Goal: Task Accomplishment & Management: Manage account settings

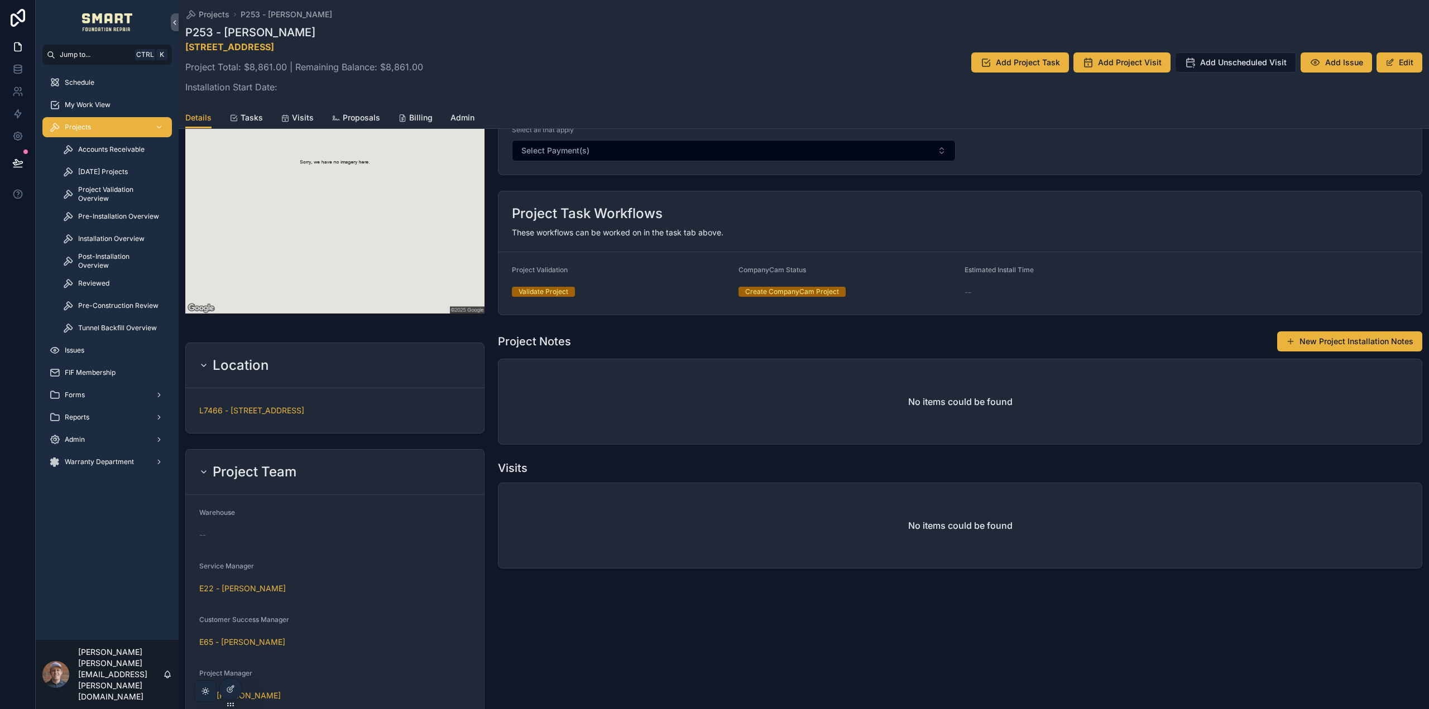
scroll to position [372, 0]
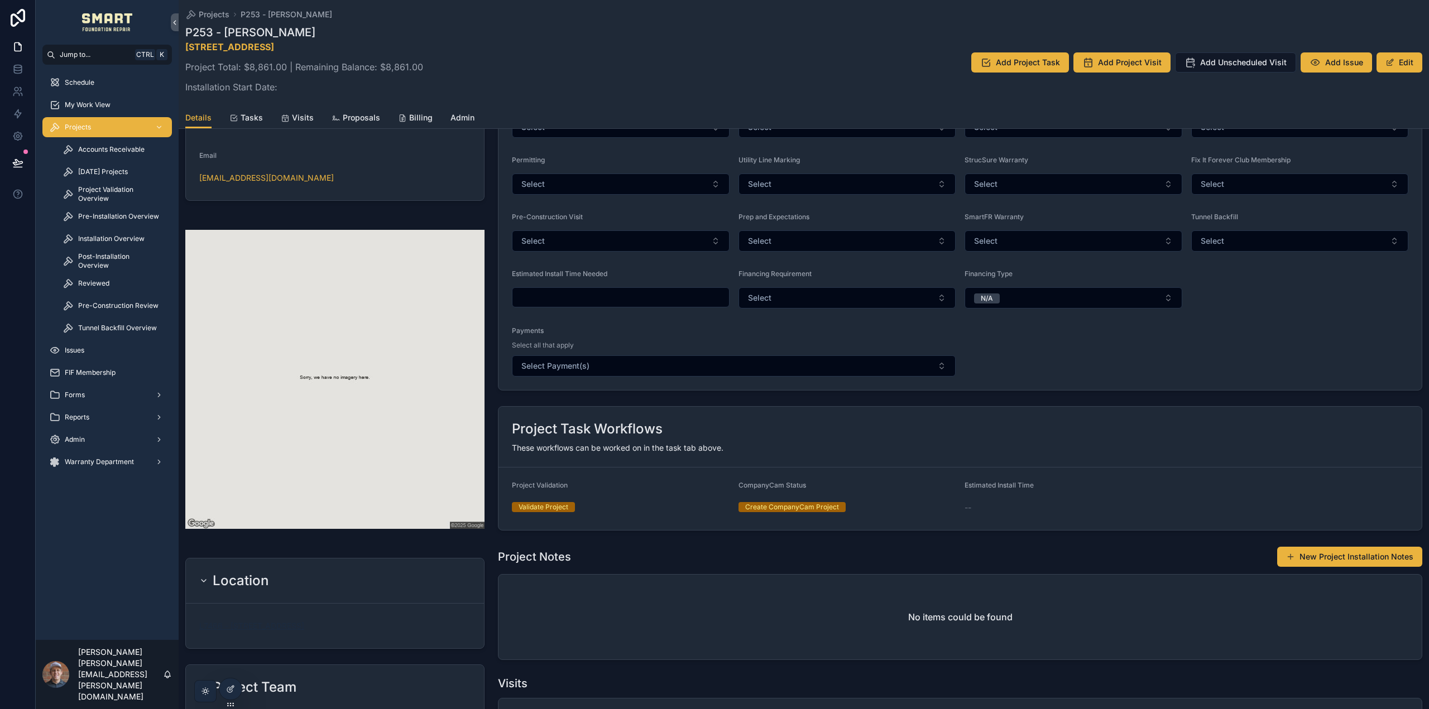
click at [304, 623] on span "L7466 - [STREET_ADDRESS]" at bounding box center [251, 626] width 105 height 11
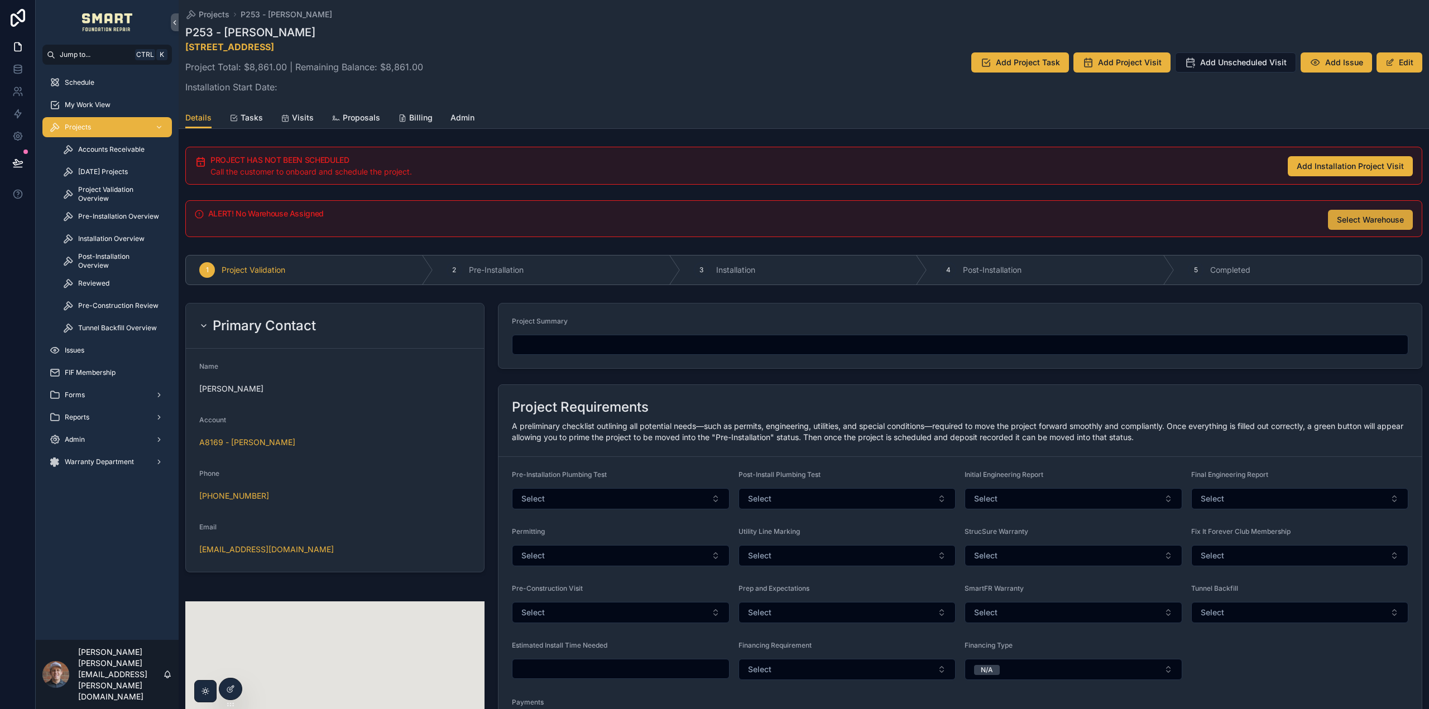
click at [1362, 215] on span "Select Warehouse" at bounding box center [1370, 219] width 67 height 11
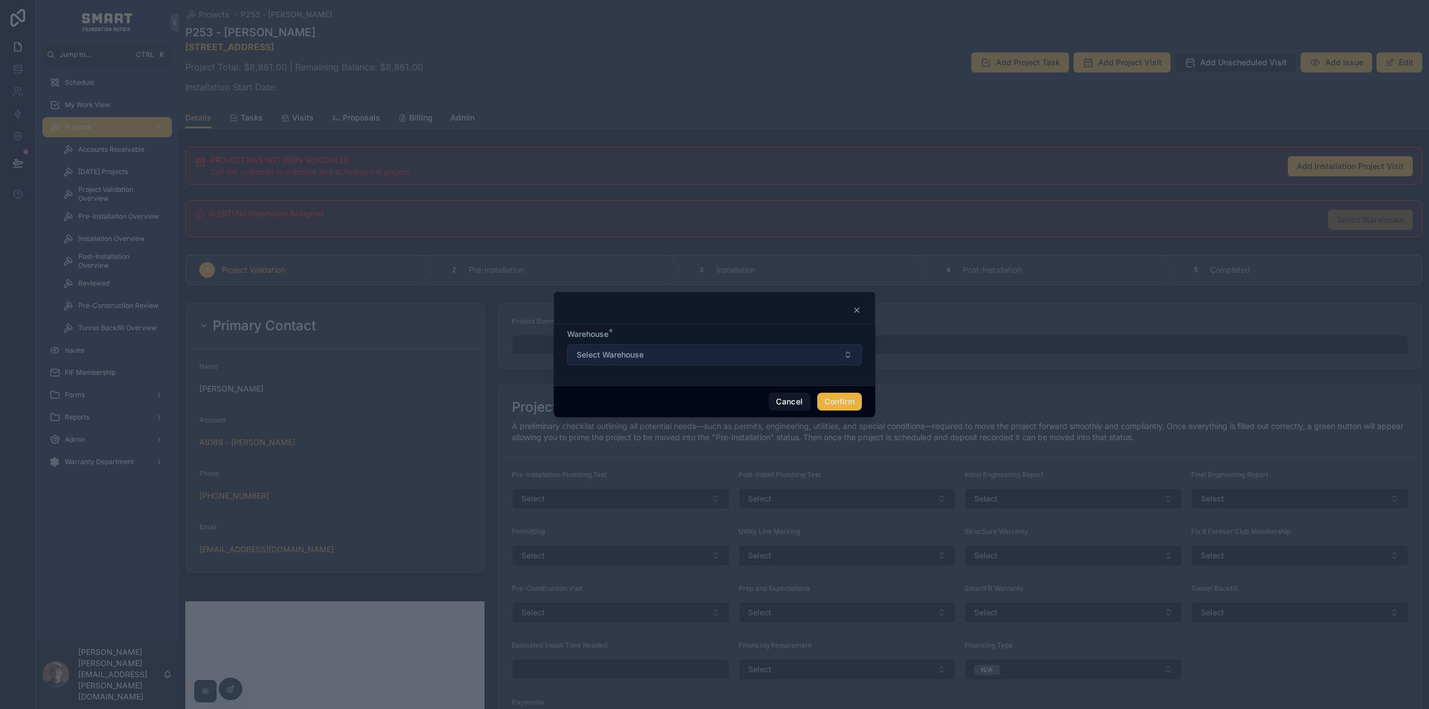
click at [765, 355] on button "Select Warehouse" at bounding box center [714, 354] width 295 height 21
click at [781, 314] on div at bounding box center [715, 310] width 294 height 9
click at [854, 310] on icon at bounding box center [856, 310] width 9 height 9
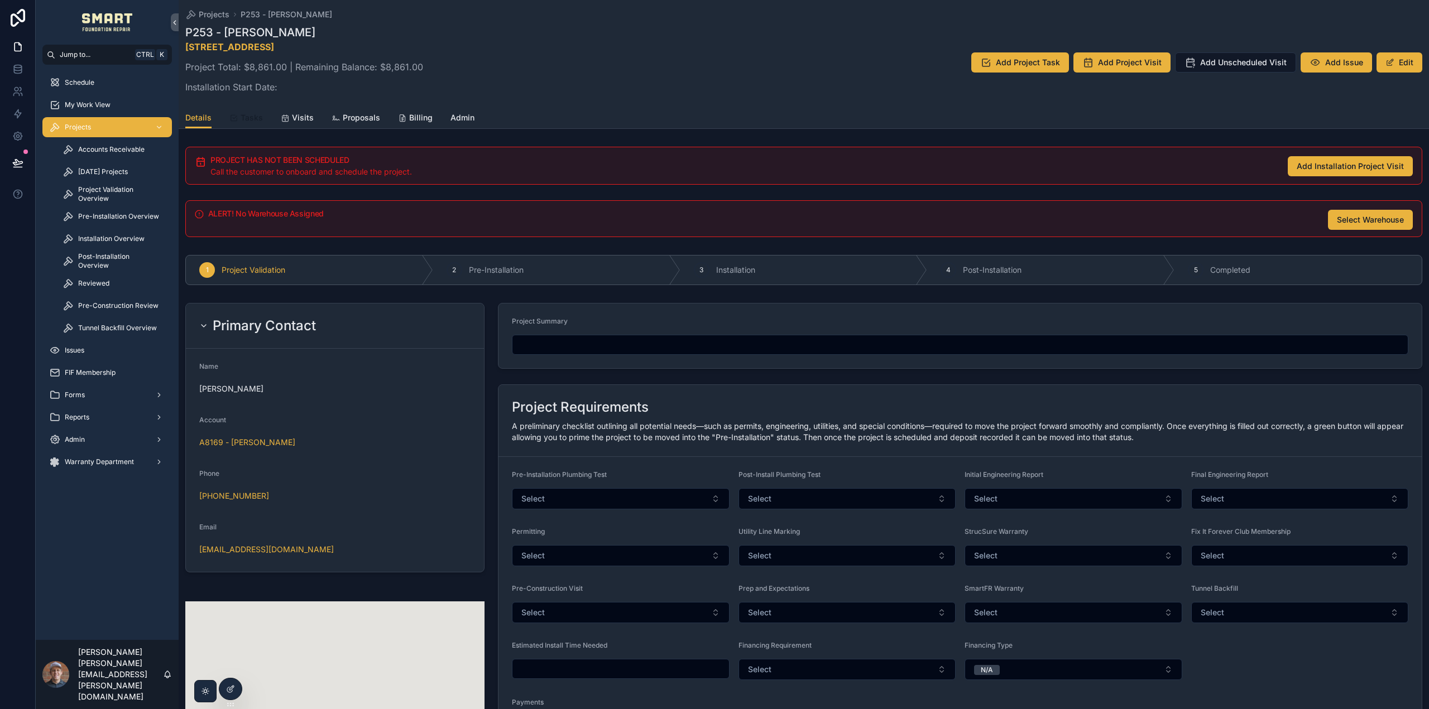
click at [253, 116] on span "Tasks" at bounding box center [252, 117] width 22 height 11
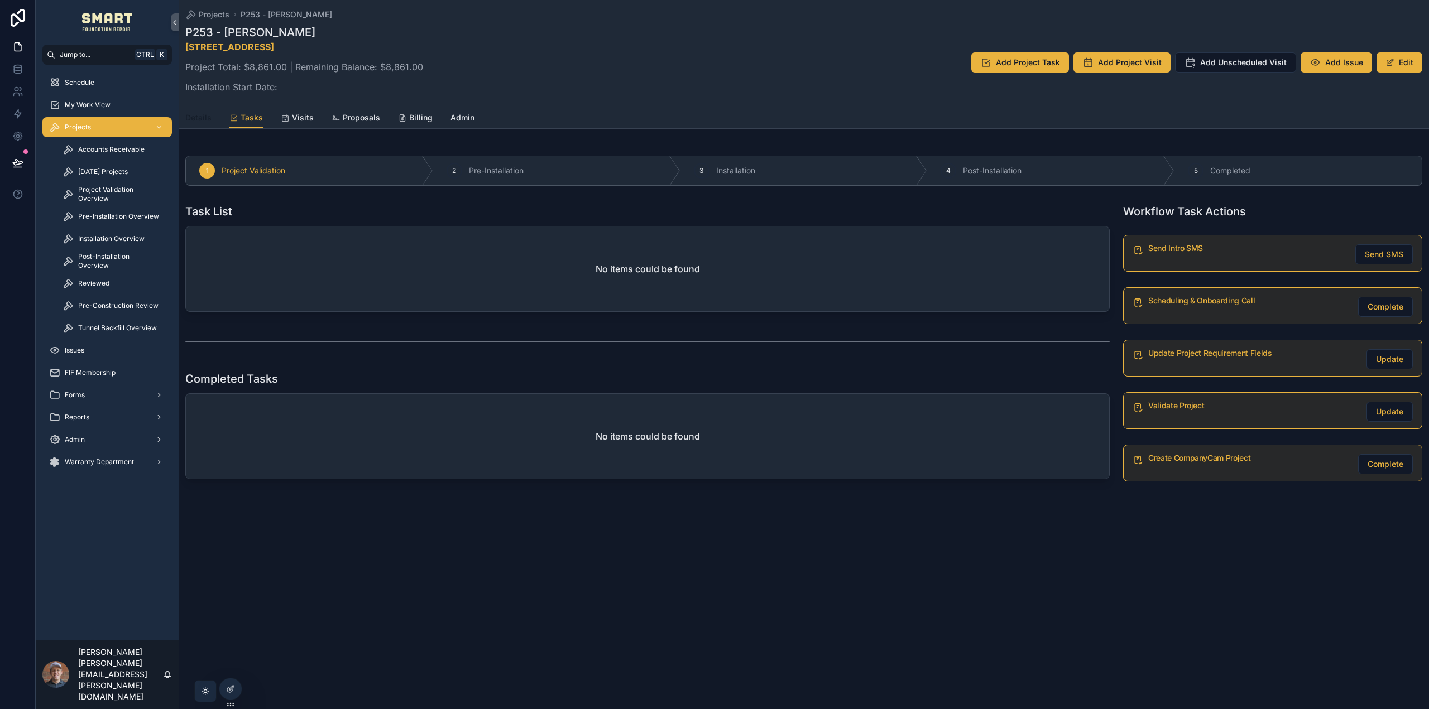
click at [201, 117] on span "Details" at bounding box center [198, 117] width 26 height 11
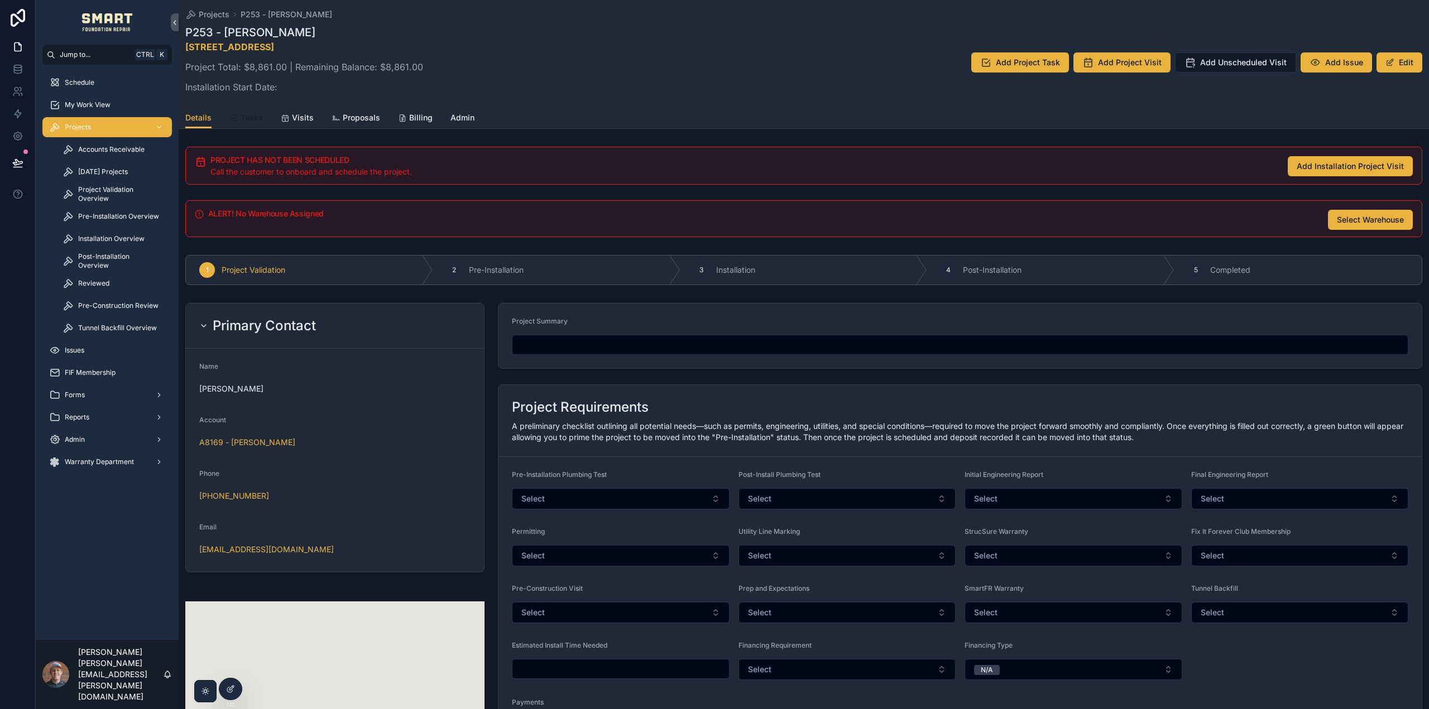
click at [243, 116] on span "Tasks" at bounding box center [252, 117] width 22 height 11
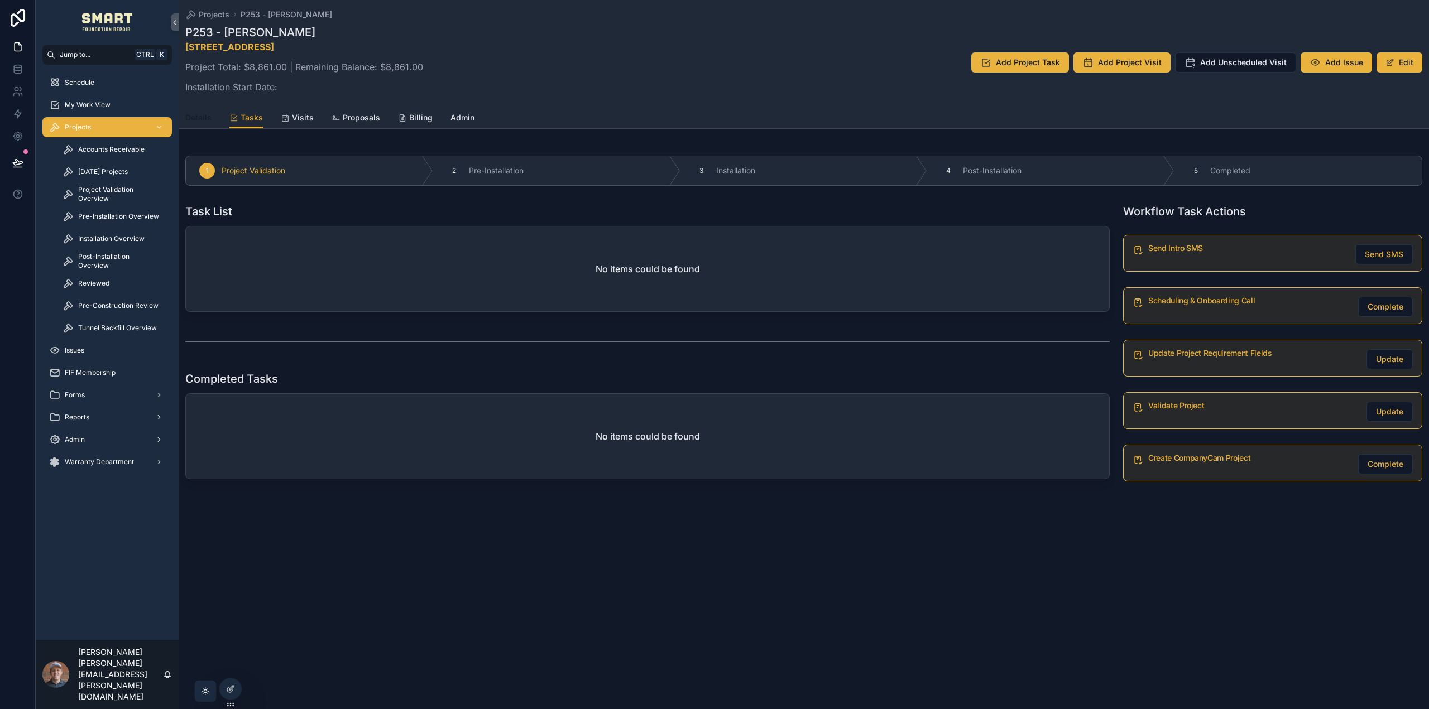
click at [203, 114] on span "Details" at bounding box center [198, 117] width 26 height 11
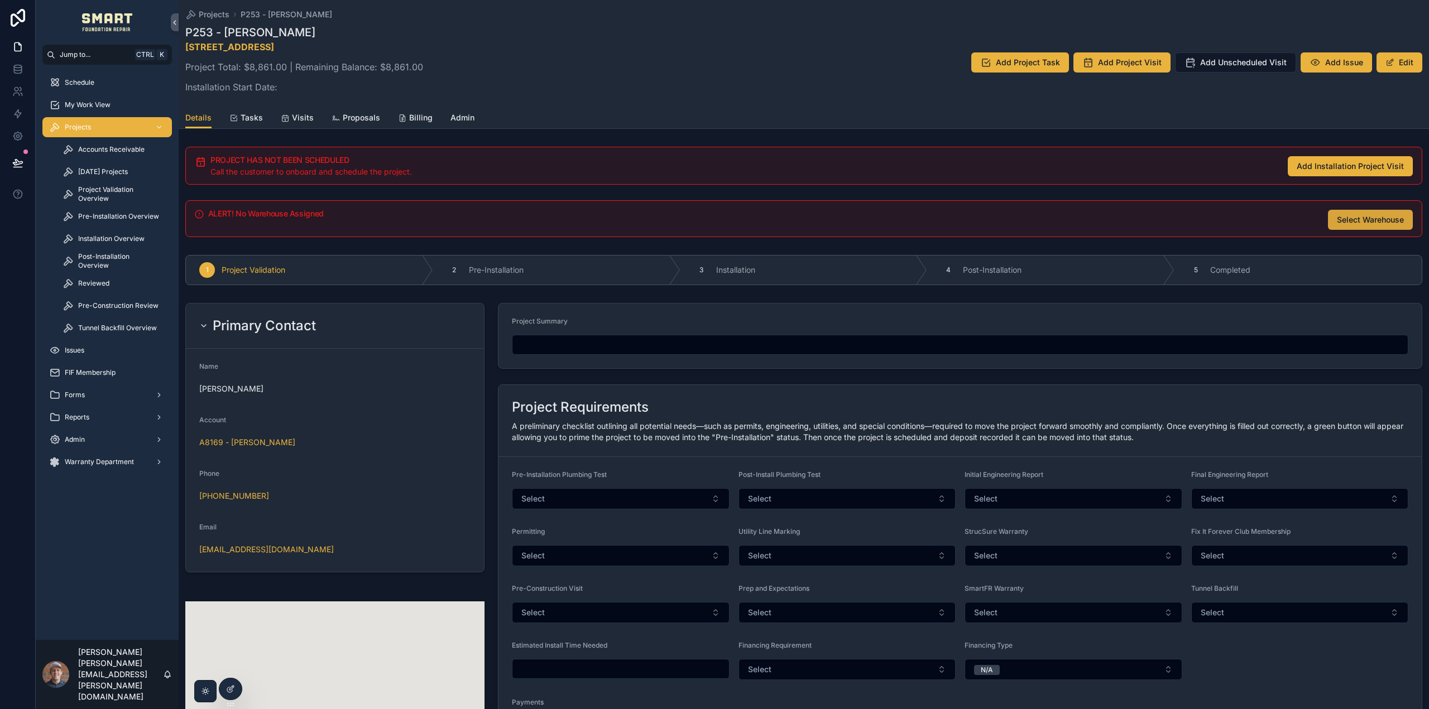
click at [1366, 222] on span "Select Warehouse" at bounding box center [1370, 219] width 67 height 11
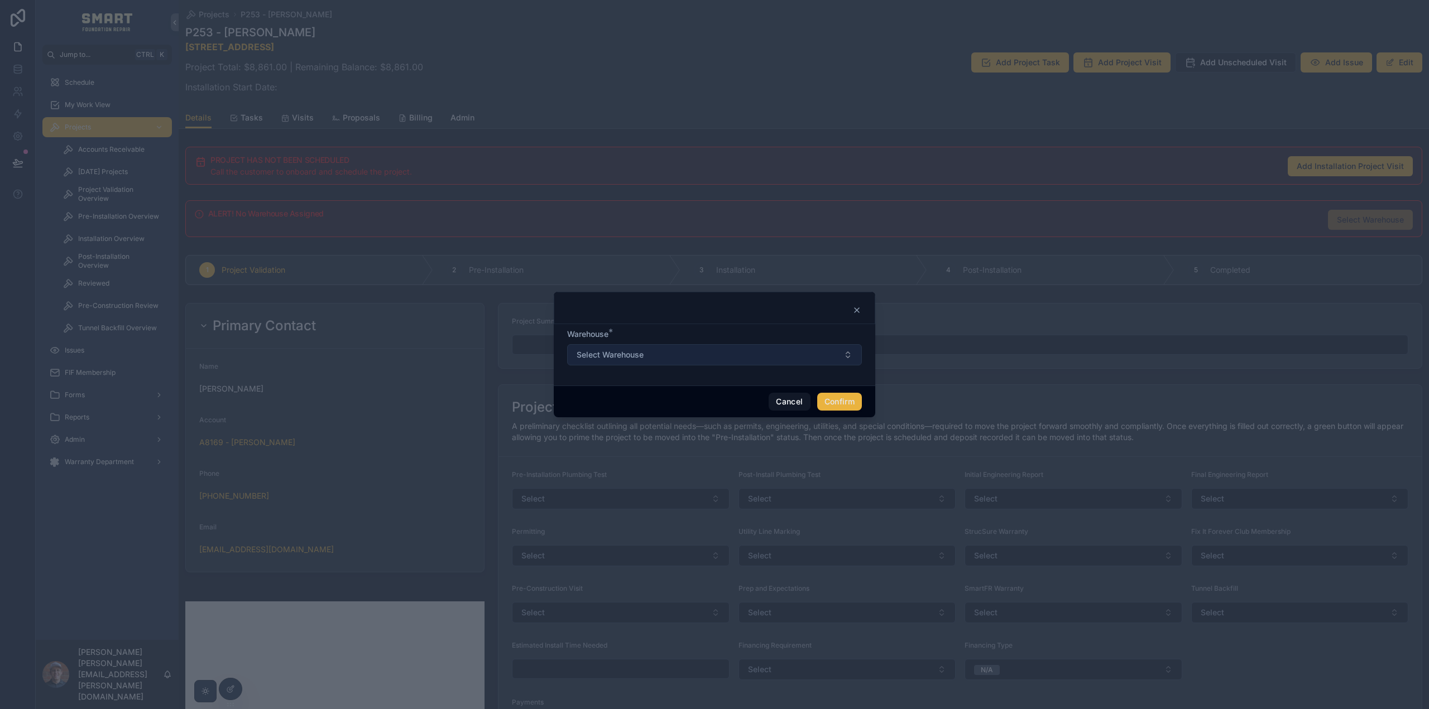
click at [686, 353] on button "Select Warehouse" at bounding box center [714, 354] width 295 height 21
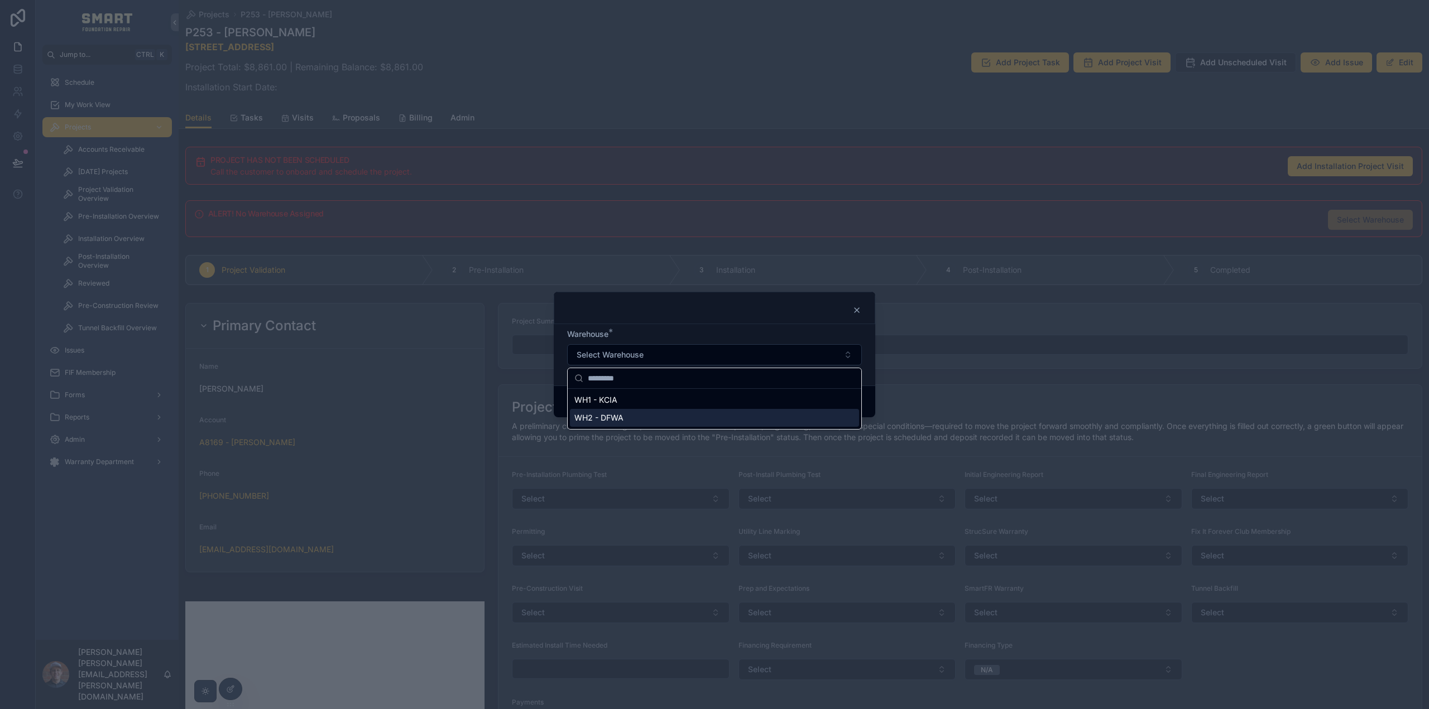
click at [622, 417] on span "WH2 - DFWA" at bounding box center [598, 417] width 49 height 11
click at [836, 401] on button "Confirm" at bounding box center [839, 402] width 45 height 18
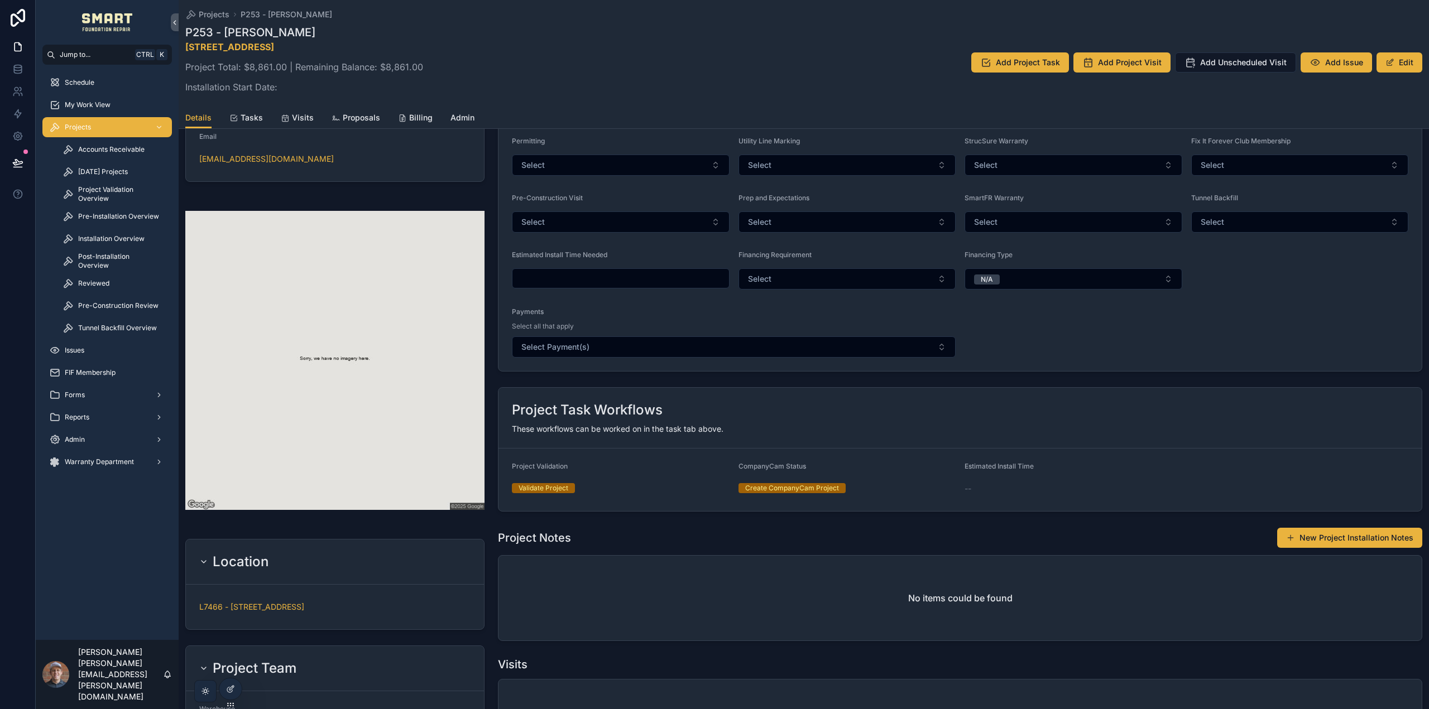
scroll to position [614, 0]
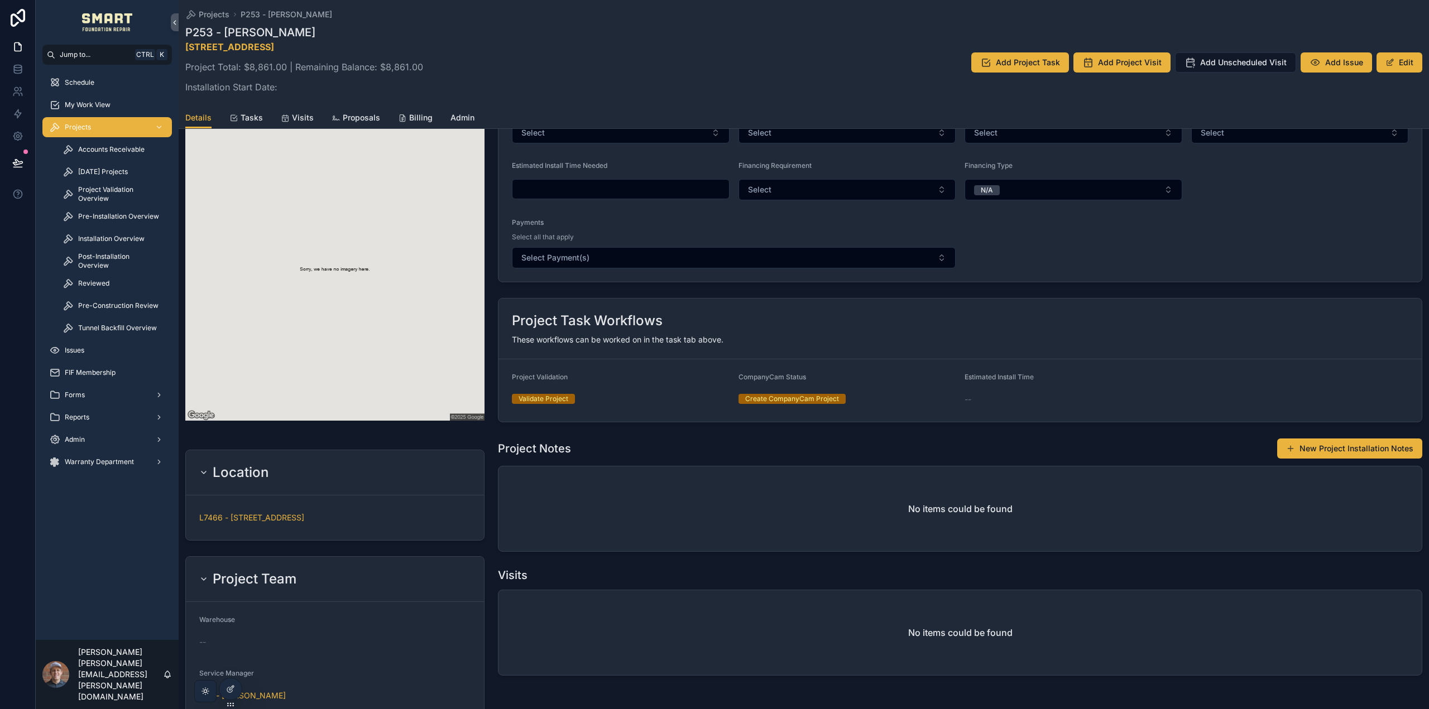
scroll to position [837, 0]
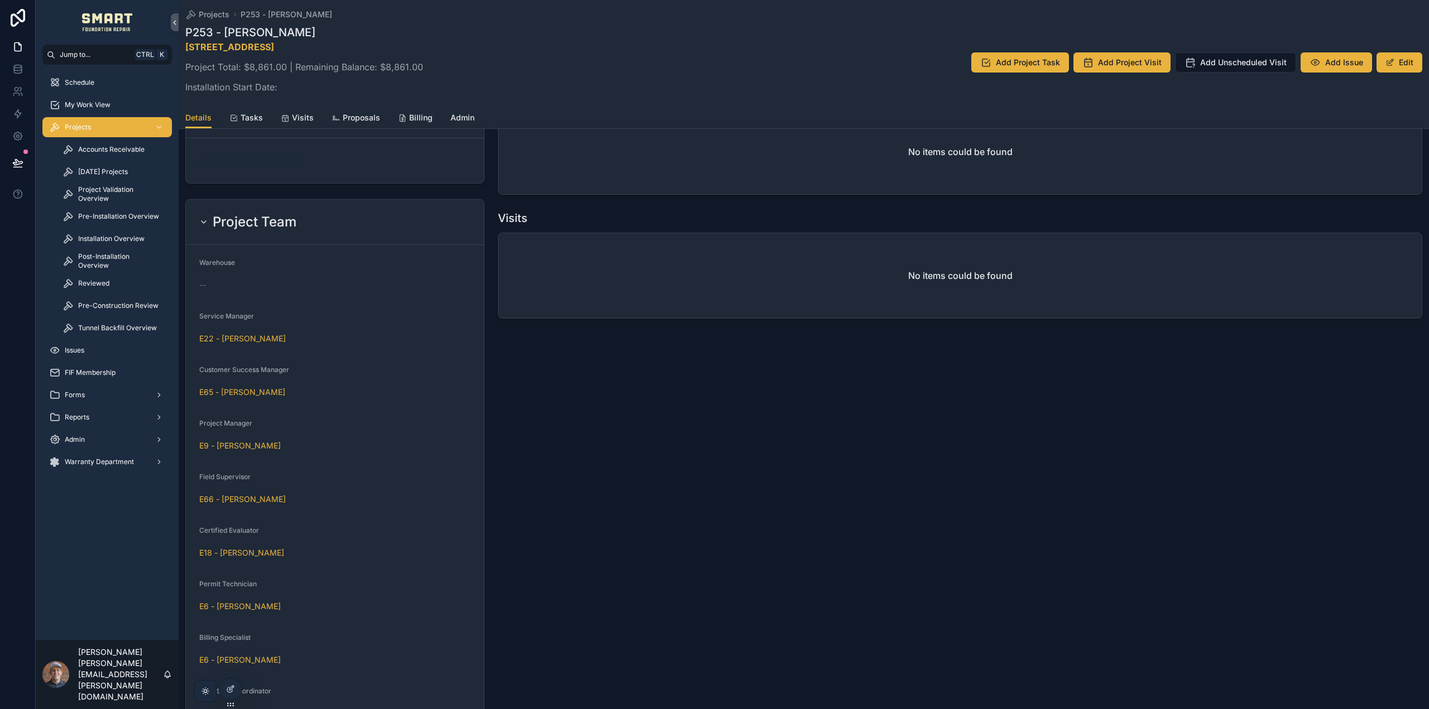
click at [304, 162] on span "L7466 - [STREET_ADDRESS]" at bounding box center [251, 160] width 105 height 11
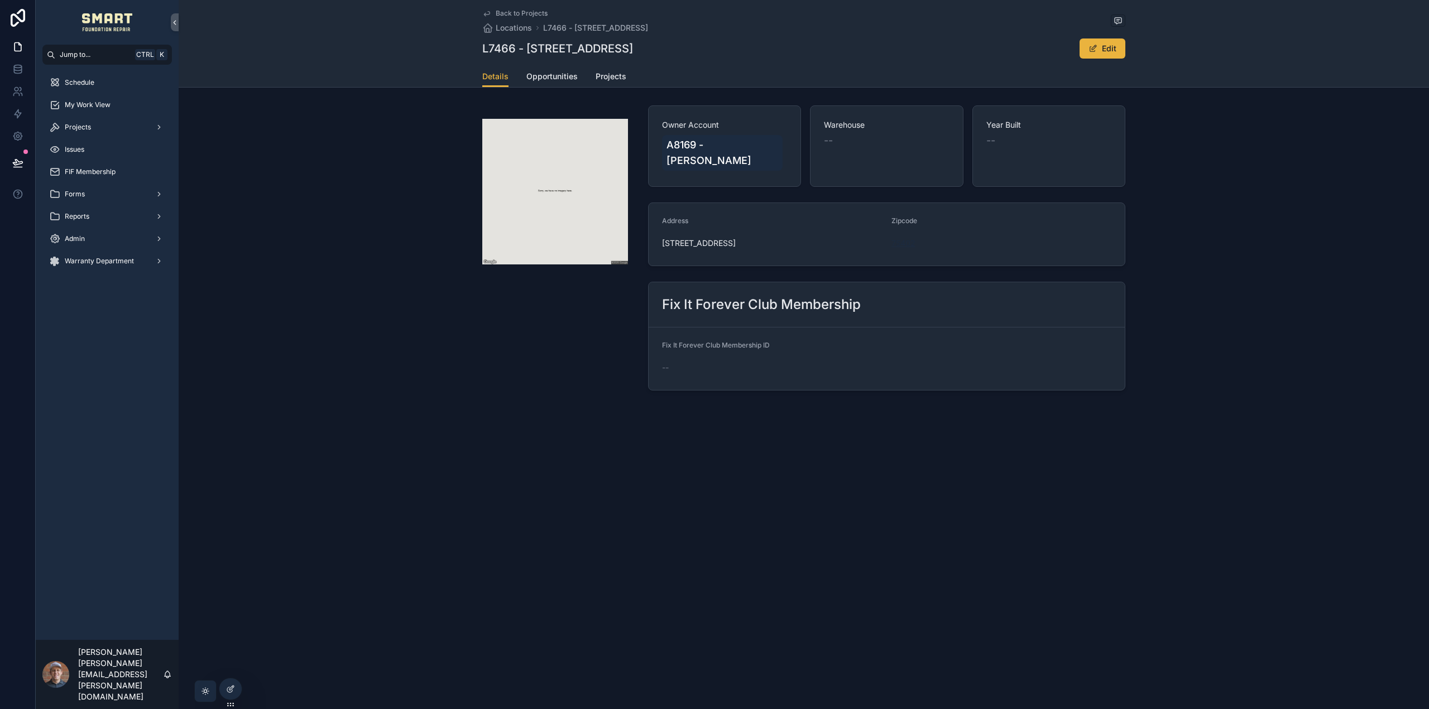
click at [909, 244] on span "75402" at bounding box center [903, 243] width 24 height 11
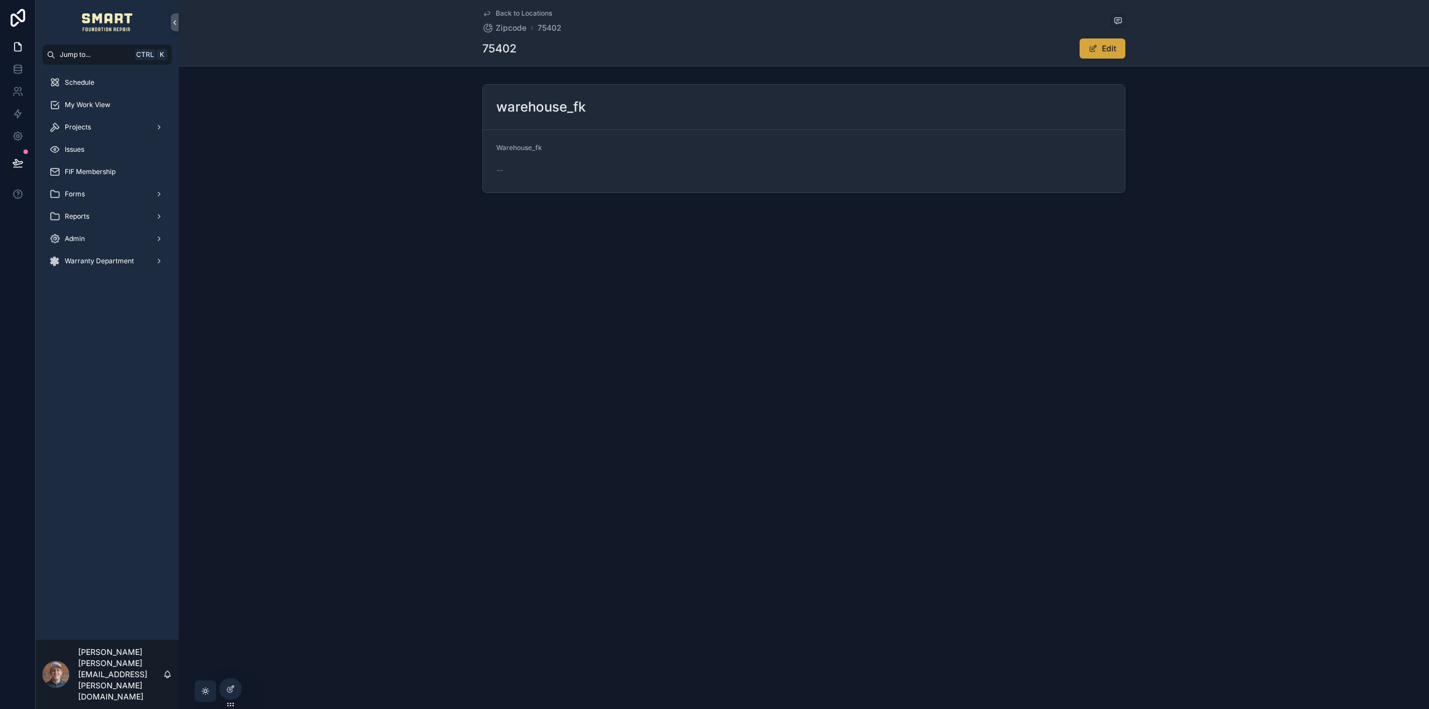
click at [1098, 52] on button "Edit" at bounding box center [1102, 49] width 46 height 20
click at [624, 169] on button "Select Button" at bounding box center [569, 170] width 147 height 19
click at [569, 232] on div "WH2 - DFWA" at bounding box center [570, 233] width 142 height 18
click at [1111, 50] on button "Done" at bounding box center [1099, 49] width 51 height 20
click at [510, 14] on span "Back to Locations" at bounding box center [524, 13] width 56 height 9
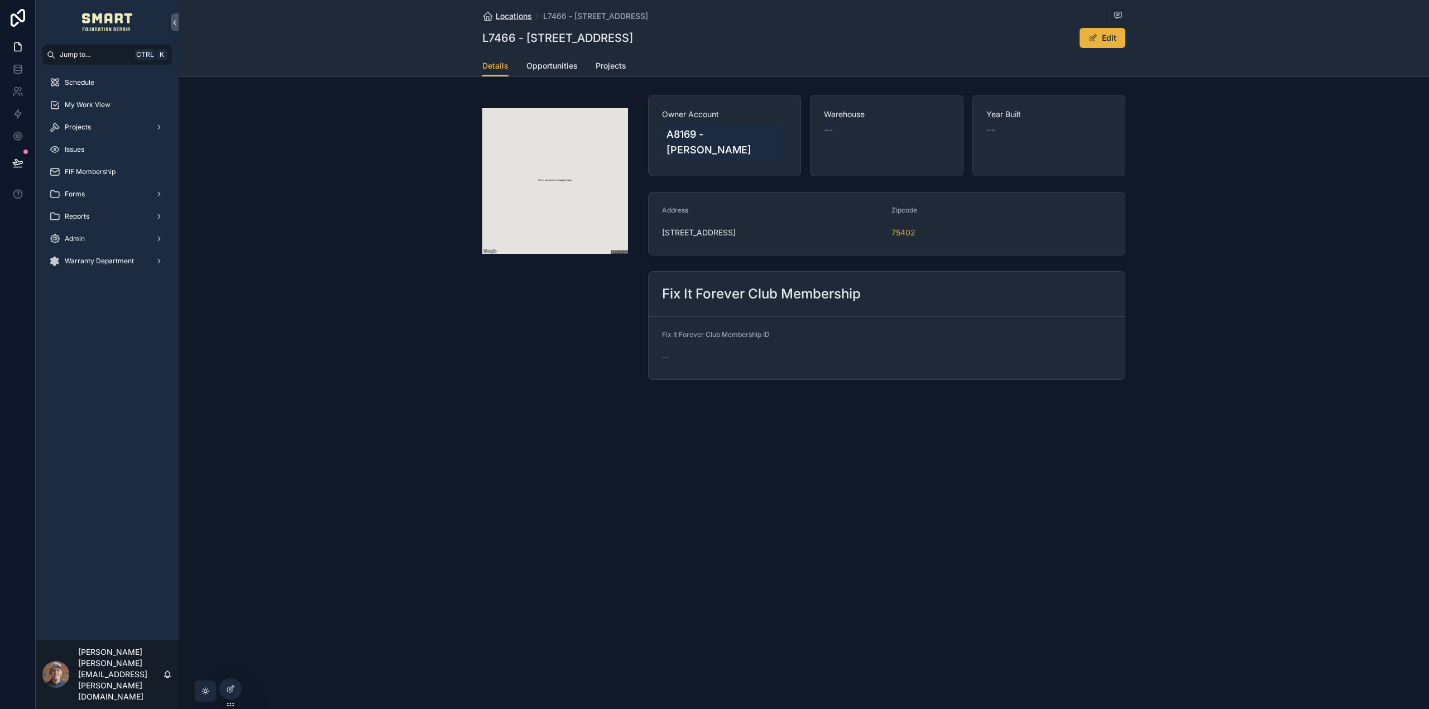
click at [510, 15] on span "Locations" at bounding box center [514, 16] width 36 height 11
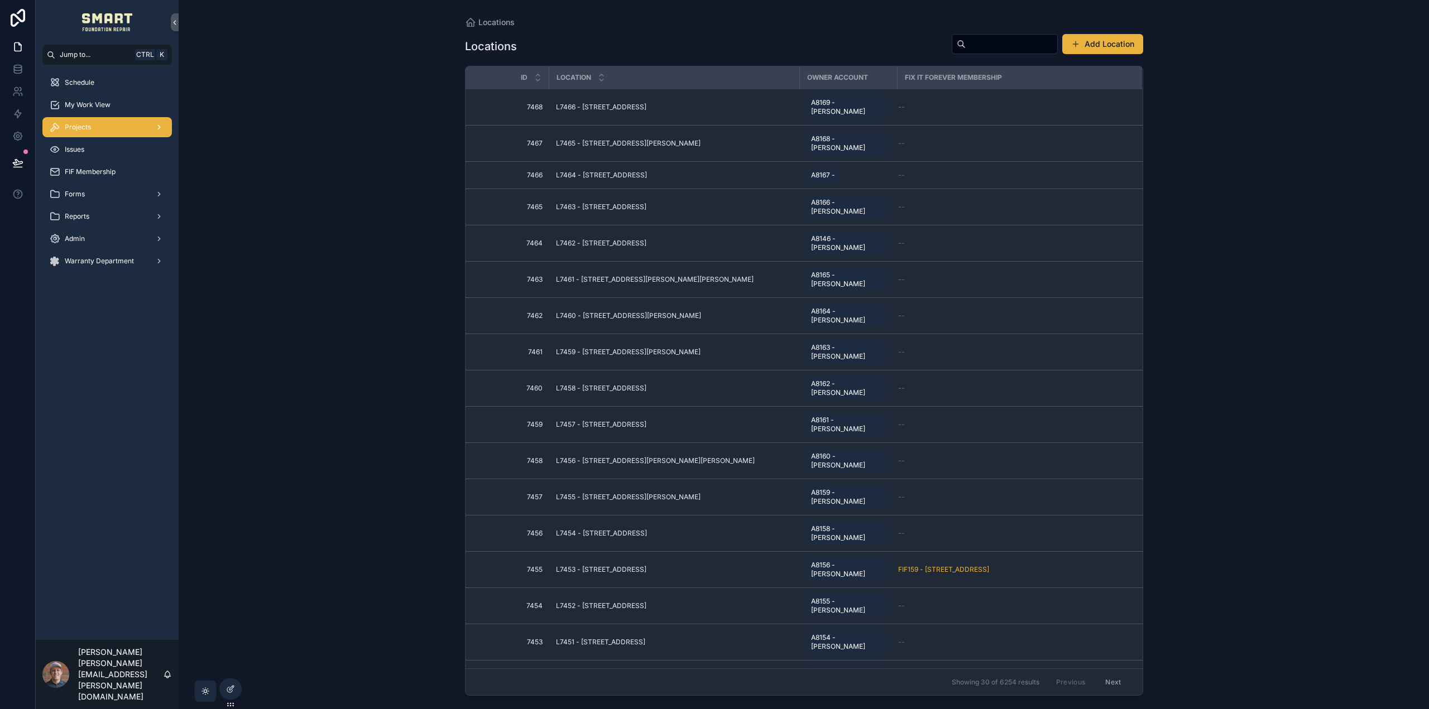
click at [83, 134] on div "Projects" at bounding box center [107, 127] width 116 height 18
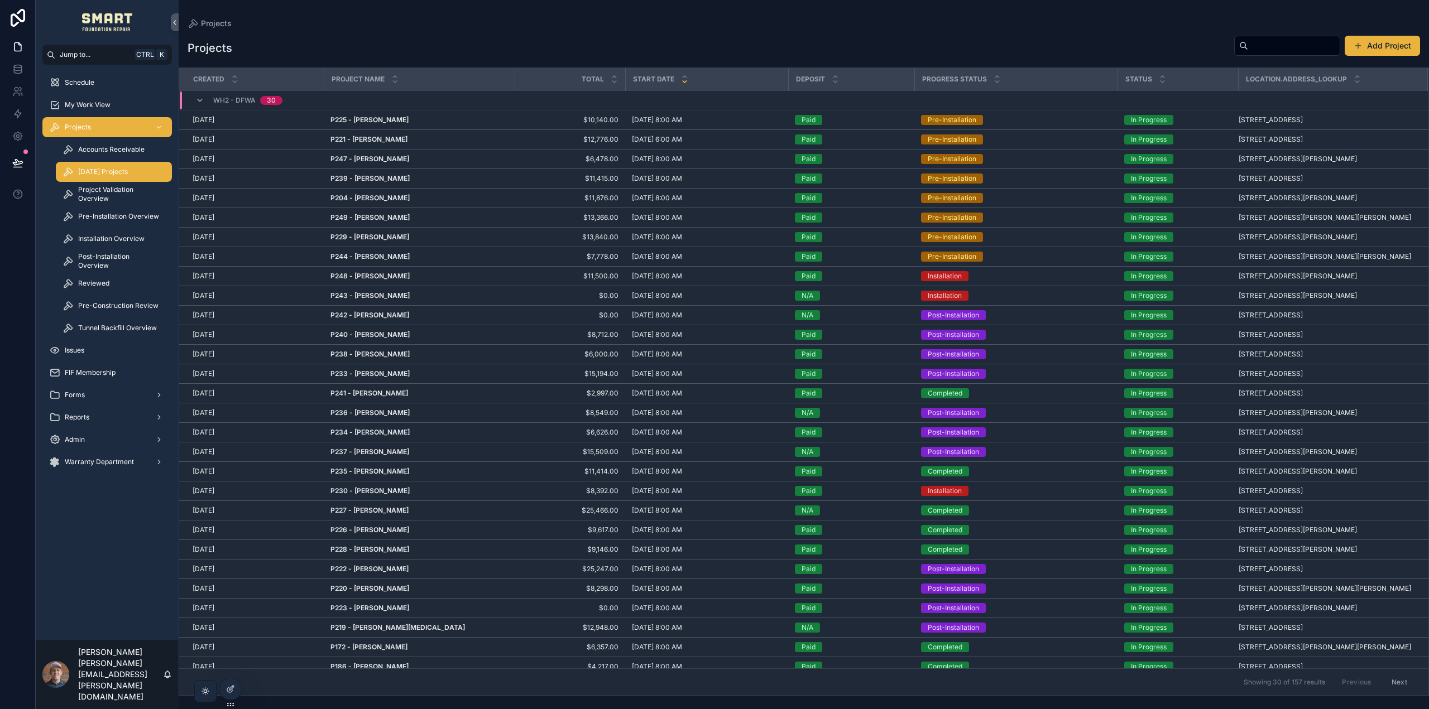
click at [109, 173] on span "[DATE] Projects" at bounding box center [103, 171] width 50 height 9
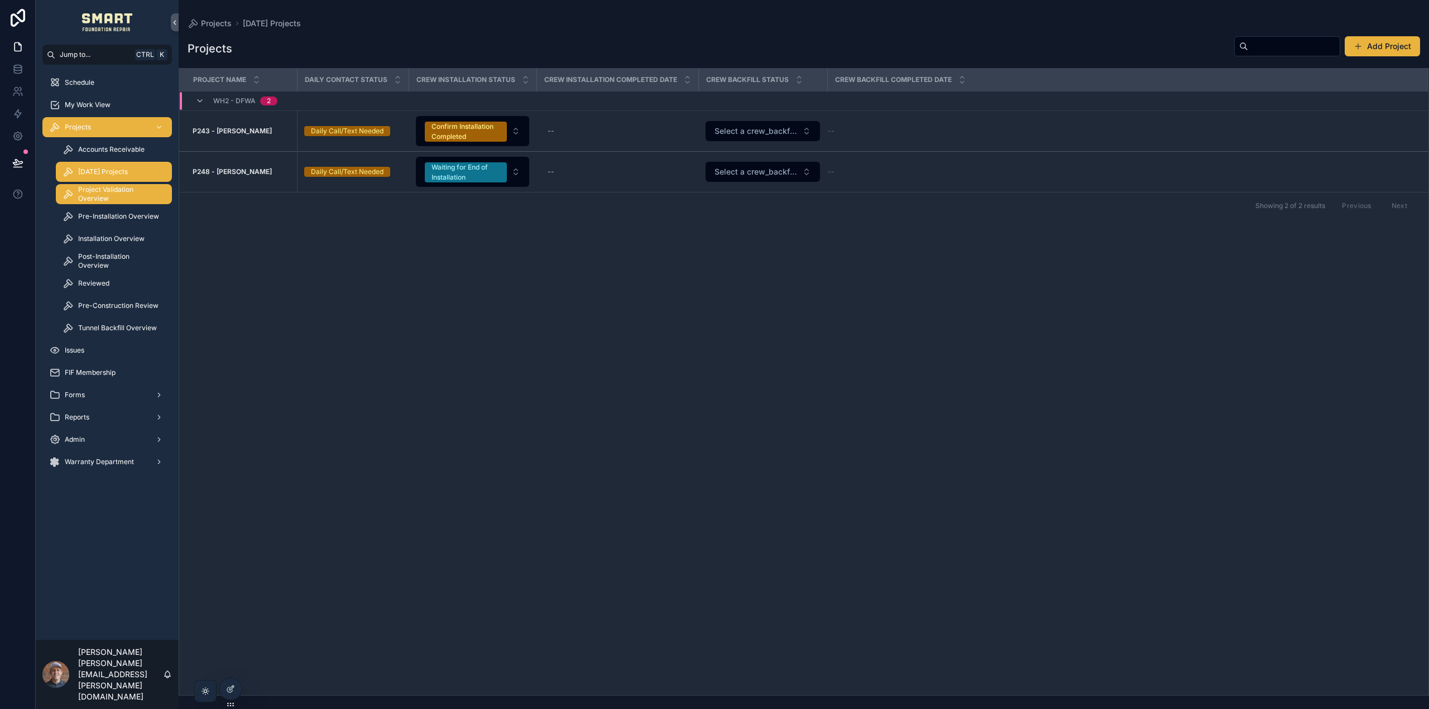
click at [128, 193] on span "Project Validation Overview" at bounding box center [119, 194] width 83 height 18
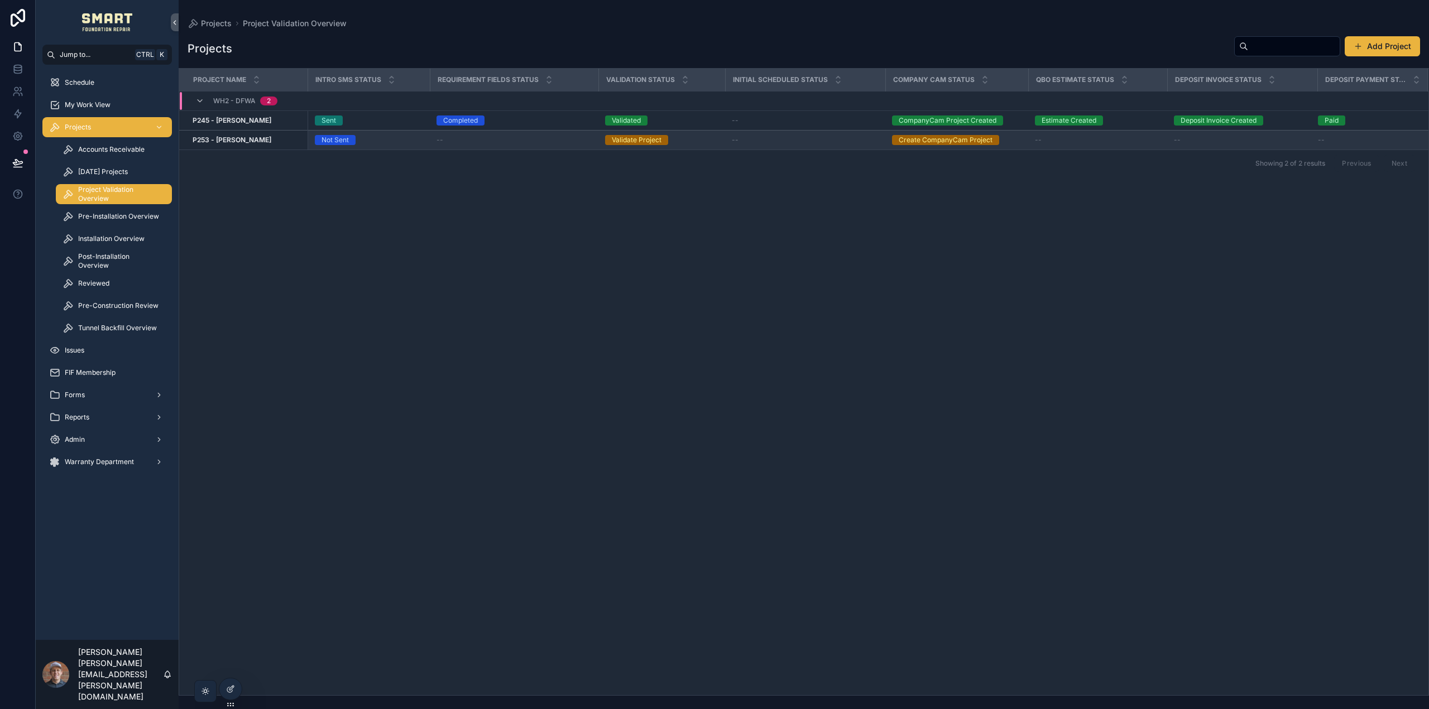
click at [243, 140] on strong "P253 - [PERSON_NAME]" at bounding box center [232, 140] width 79 height 8
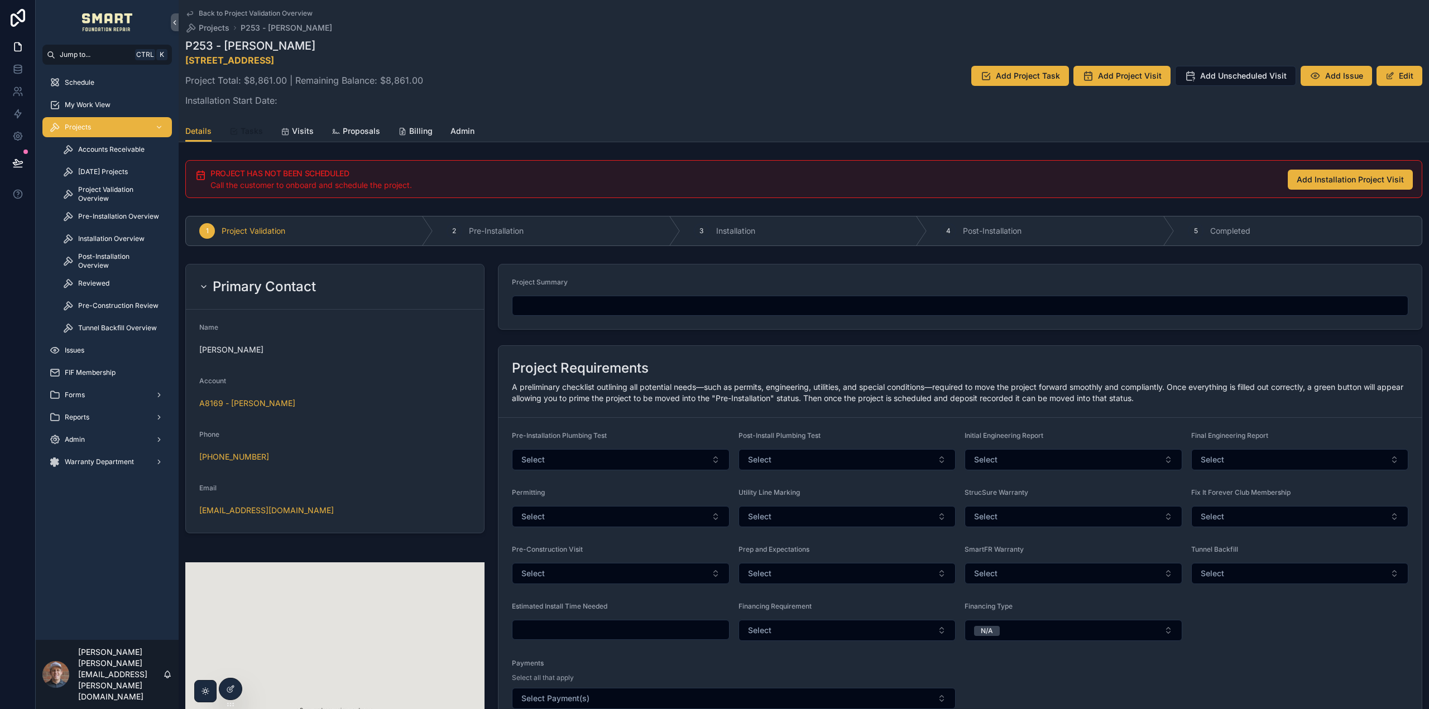
click at [242, 134] on span "Tasks" at bounding box center [252, 131] width 22 height 11
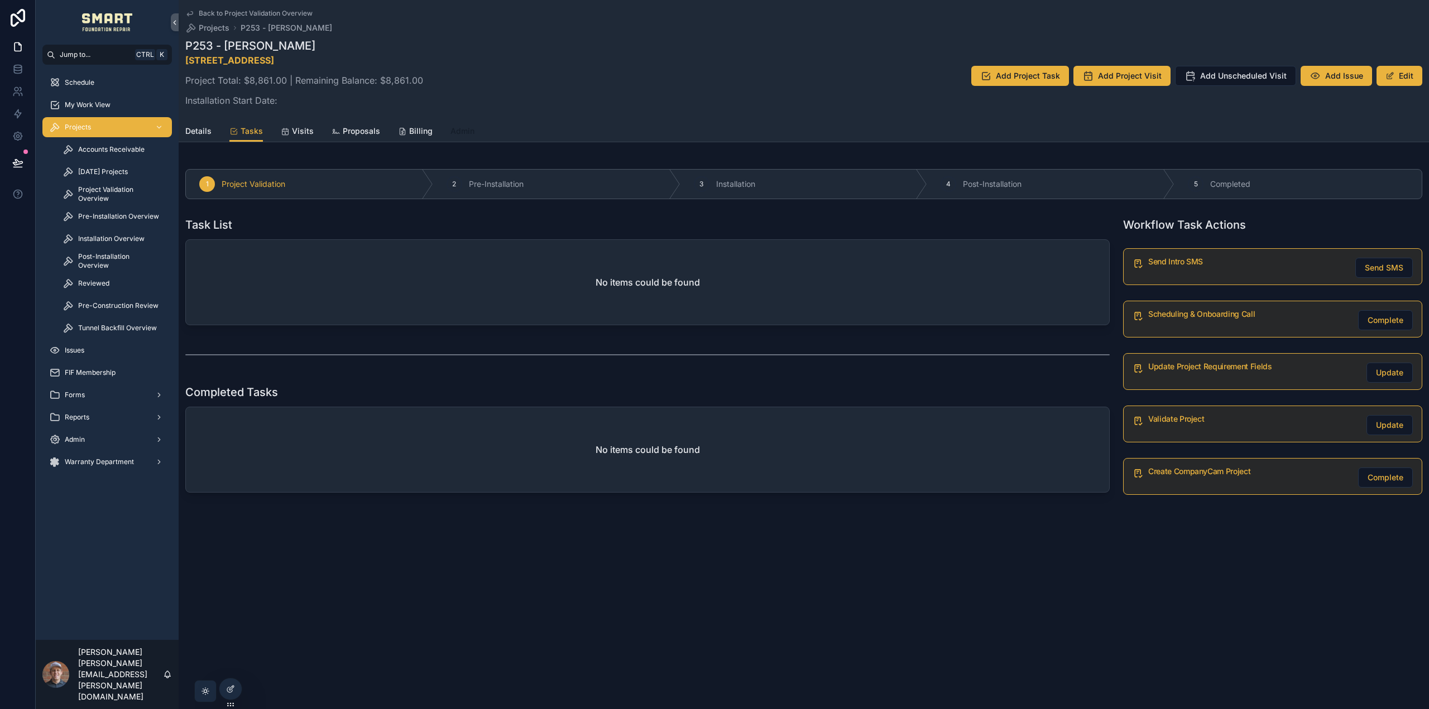
click at [463, 134] on span "Admin" at bounding box center [462, 131] width 24 height 11
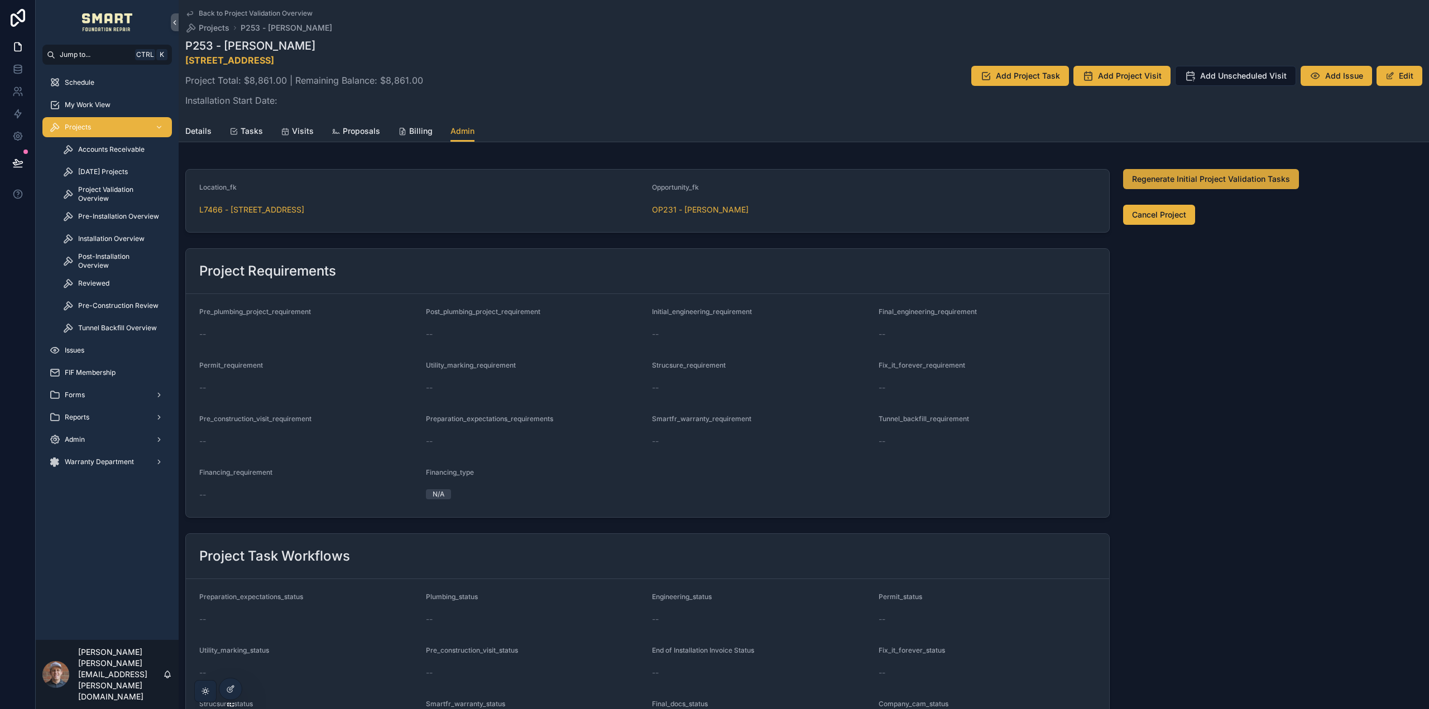
click at [1180, 176] on span "Regenerate Initial Project Validation Tasks" at bounding box center [1211, 179] width 158 height 11
click at [257, 130] on span "Tasks" at bounding box center [252, 131] width 22 height 11
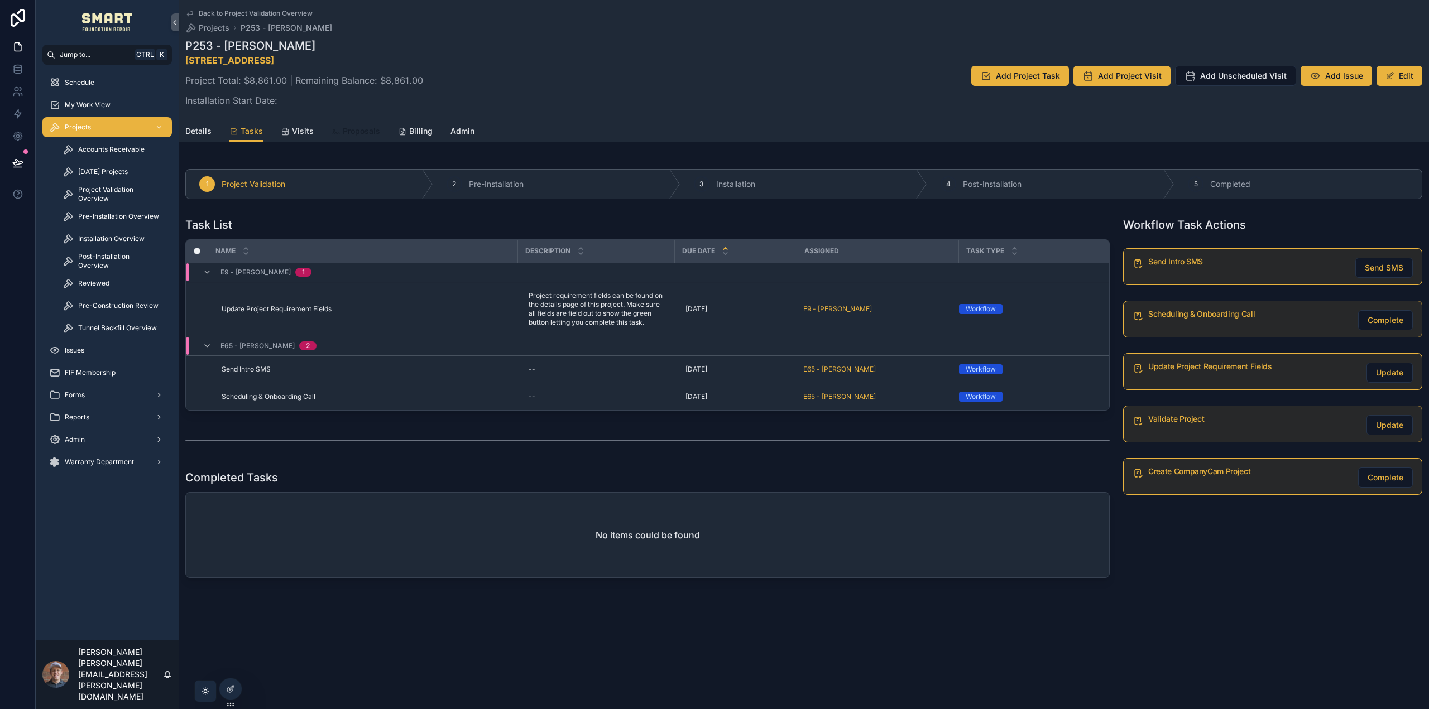
click at [364, 131] on span "Proposals" at bounding box center [361, 131] width 37 height 11
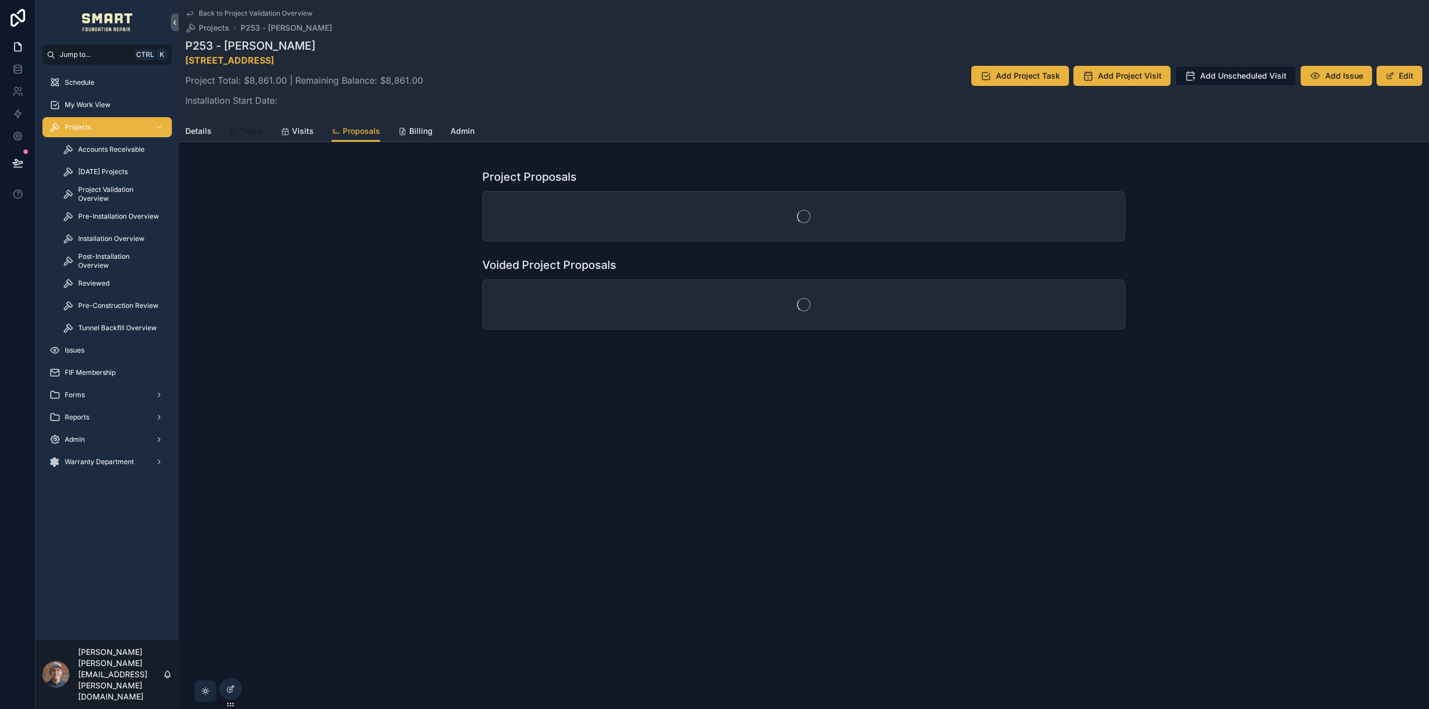
click at [238, 129] on div "Tasks" at bounding box center [245, 131] width 33 height 11
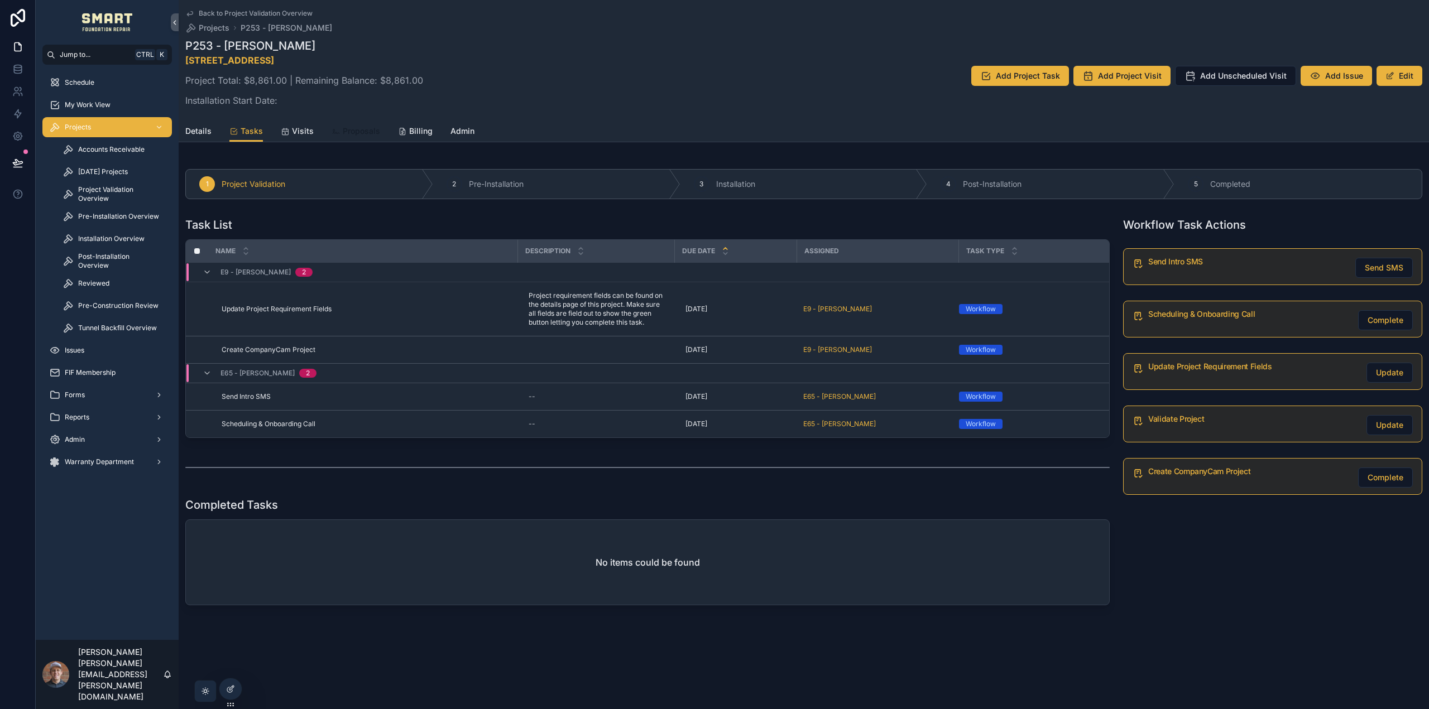
click at [364, 134] on span "Proposals" at bounding box center [361, 131] width 37 height 11
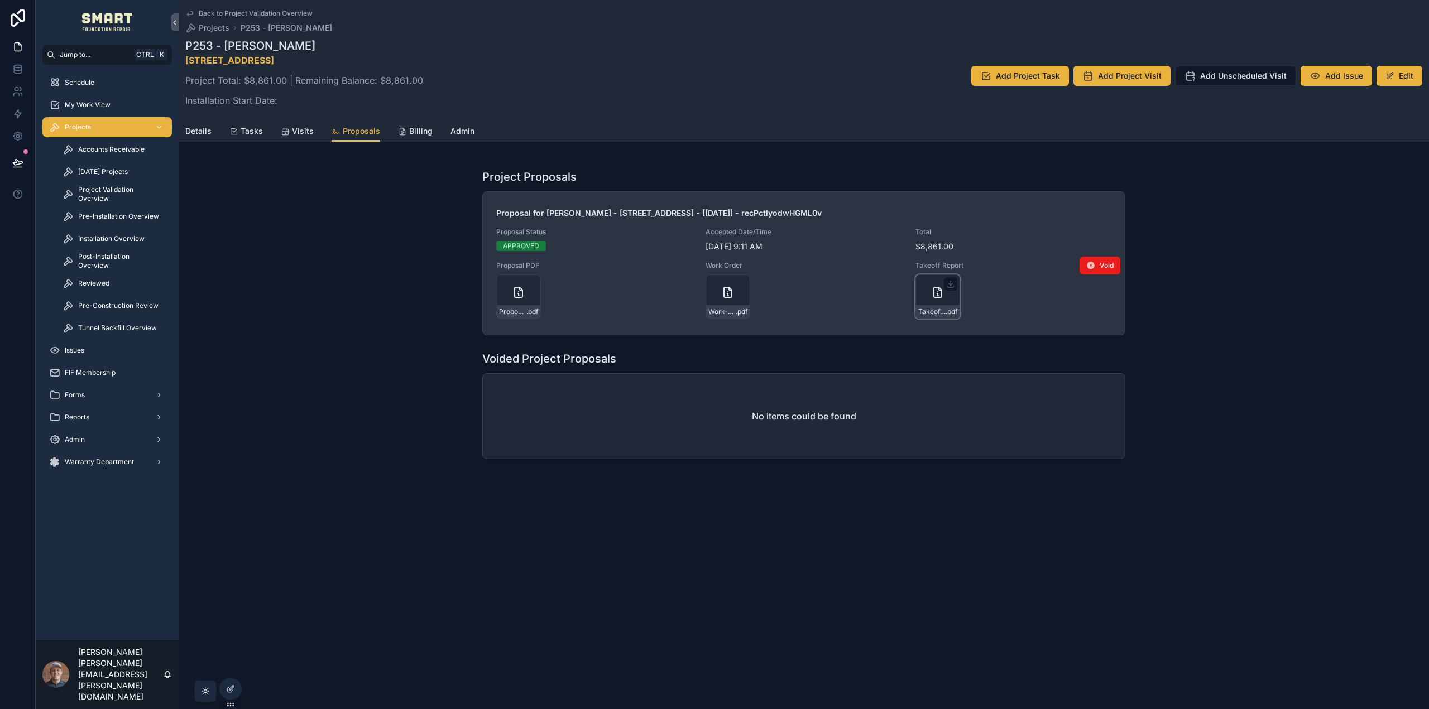
click at [943, 290] on icon "scrollable content" at bounding box center [937, 292] width 13 height 13
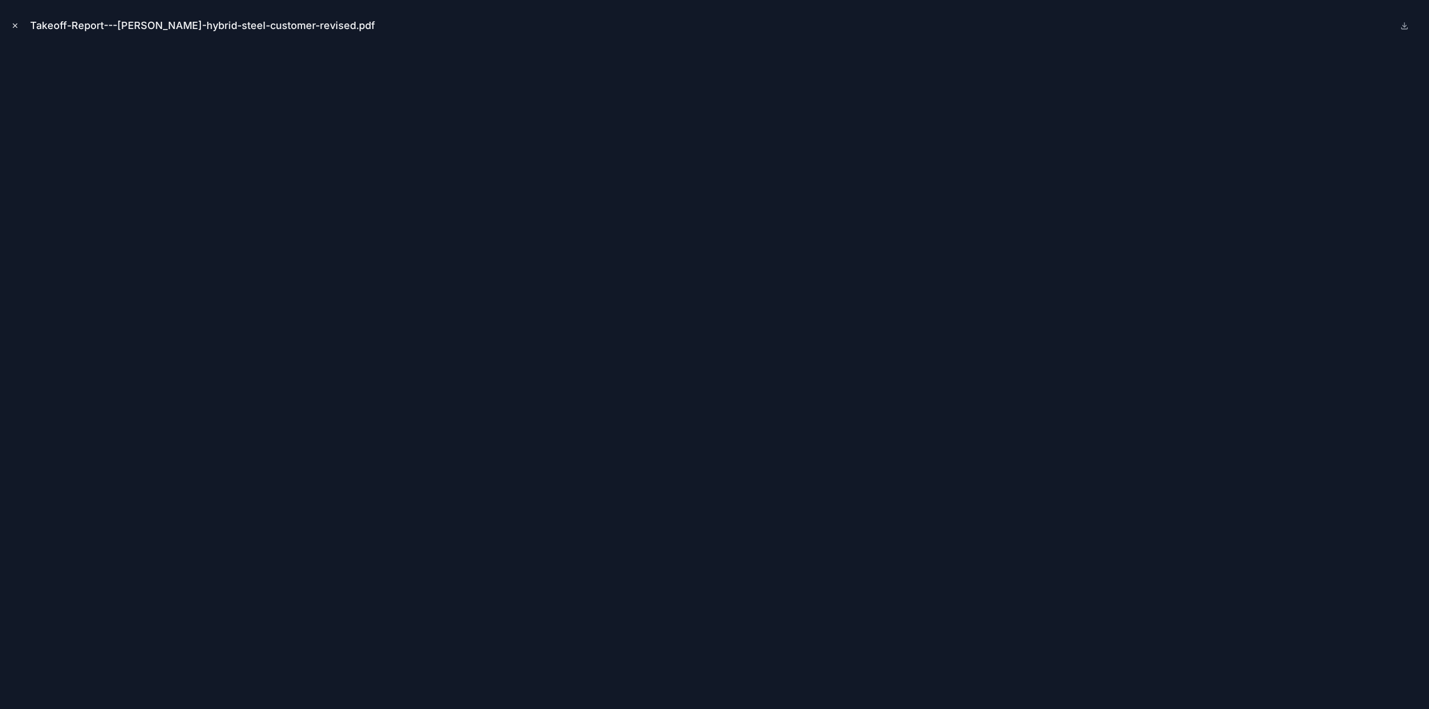
click at [13, 26] on icon "Close modal" at bounding box center [15, 26] width 8 height 8
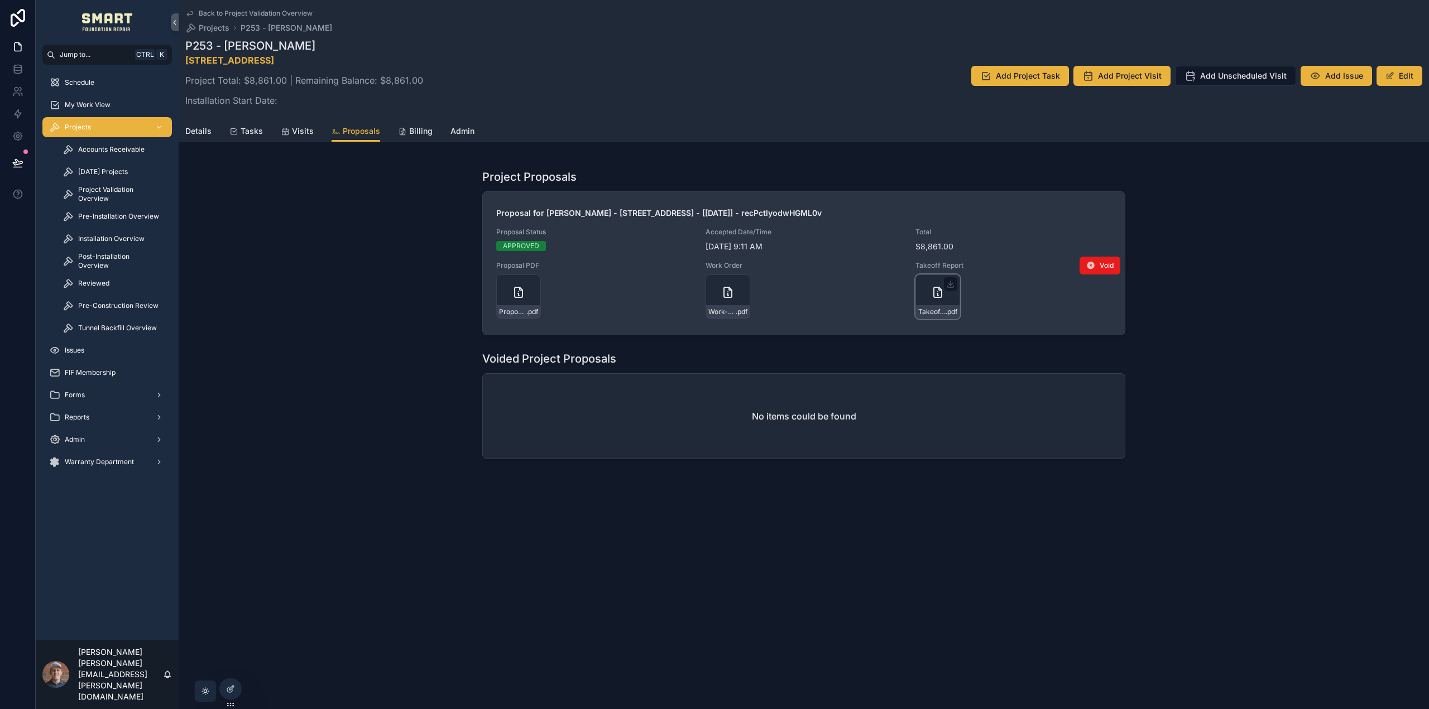
click at [930, 290] on div "Takeoff-Report---Stockwell-hybrid-steel-customer-revised .pdf" at bounding box center [937, 297] width 45 height 45
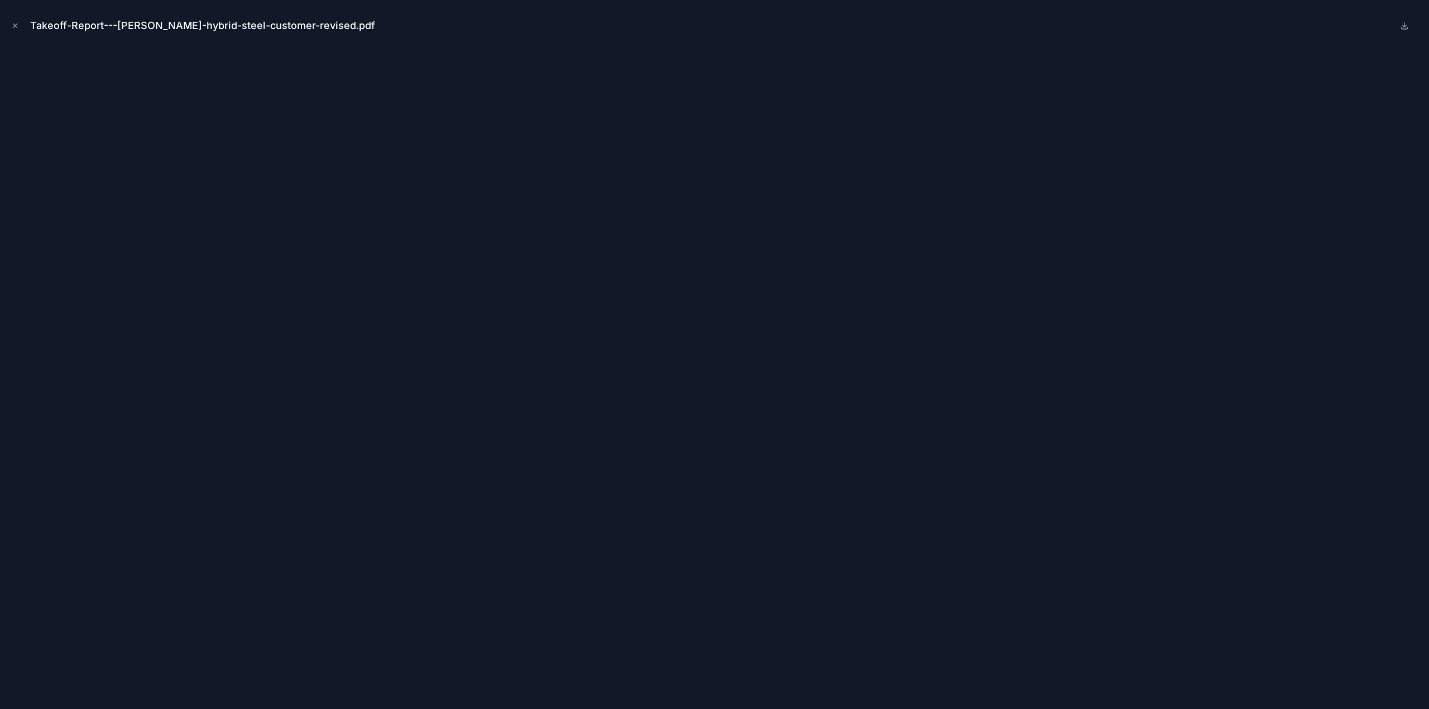
click at [546, 21] on div "Takeoff-Report---Stockwell-hybrid-steel-customer-revised.pdf" at bounding box center [714, 25] width 1411 height 33
click at [17, 26] on icon "Close modal" at bounding box center [15, 26] width 8 height 8
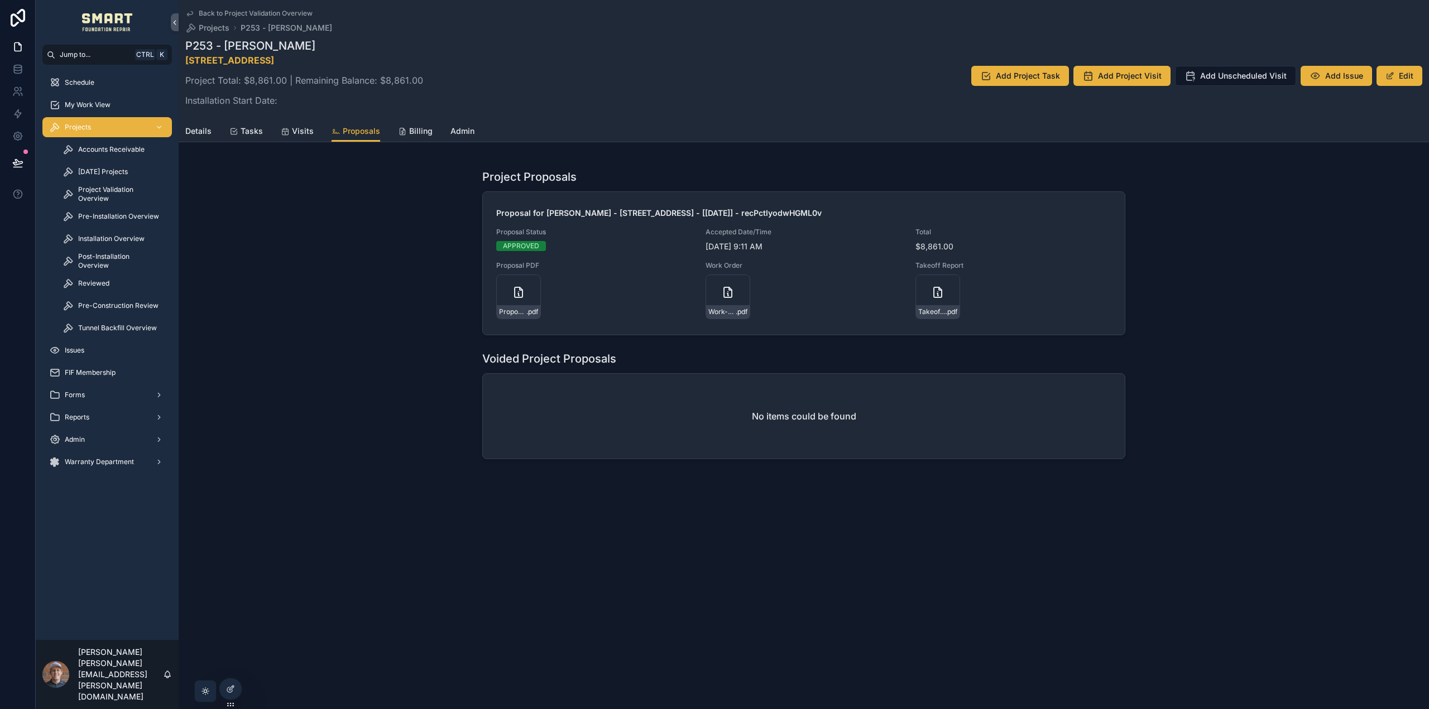
click at [264, 130] on div "Details Tasks Visits Proposals Billing Admin" at bounding box center [803, 131] width 1237 height 21
click at [259, 130] on span "Tasks" at bounding box center [252, 131] width 22 height 11
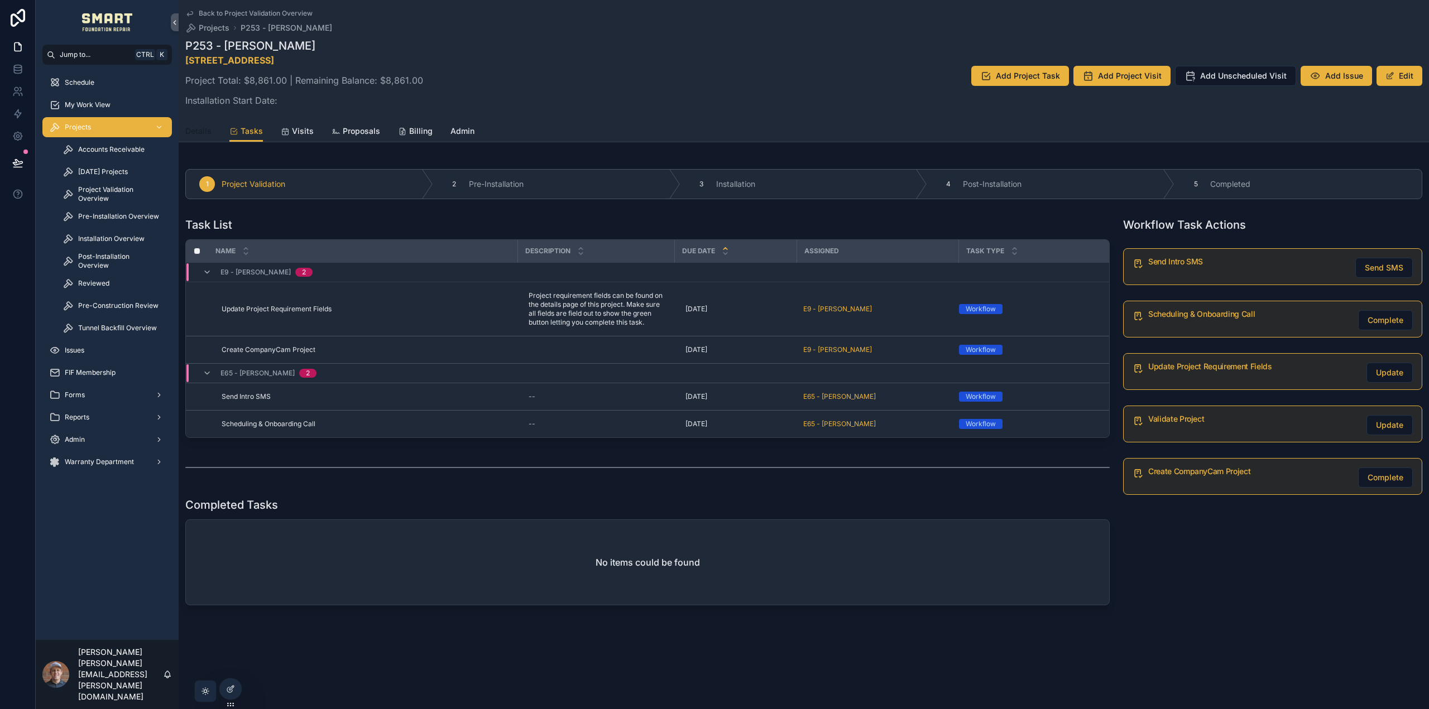
click at [206, 129] on span "Details" at bounding box center [198, 131] width 26 height 11
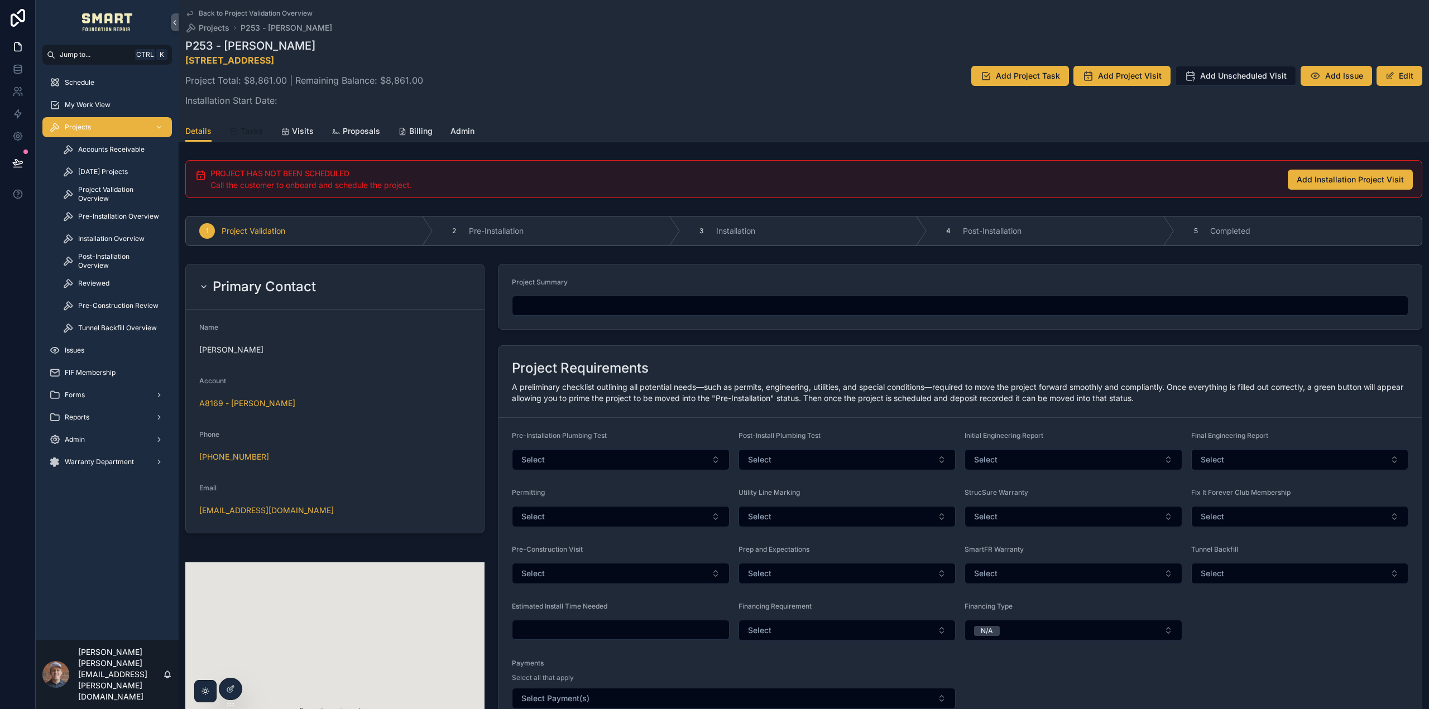
click at [248, 129] on span "Tasks" at bounding box center [252, 131] width 22 height 11
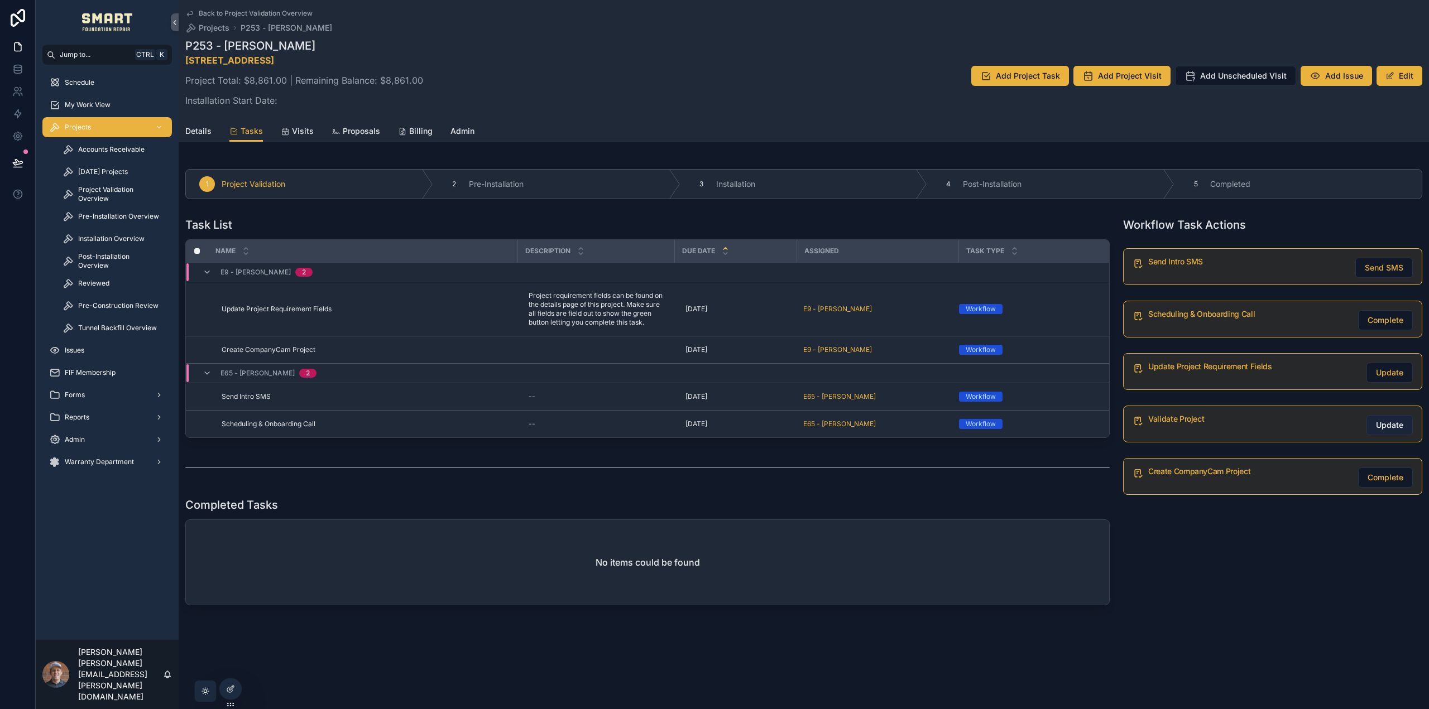
click at [1400, 434] on button "Update" at bounding box center [1389, 425] width 46 height 20
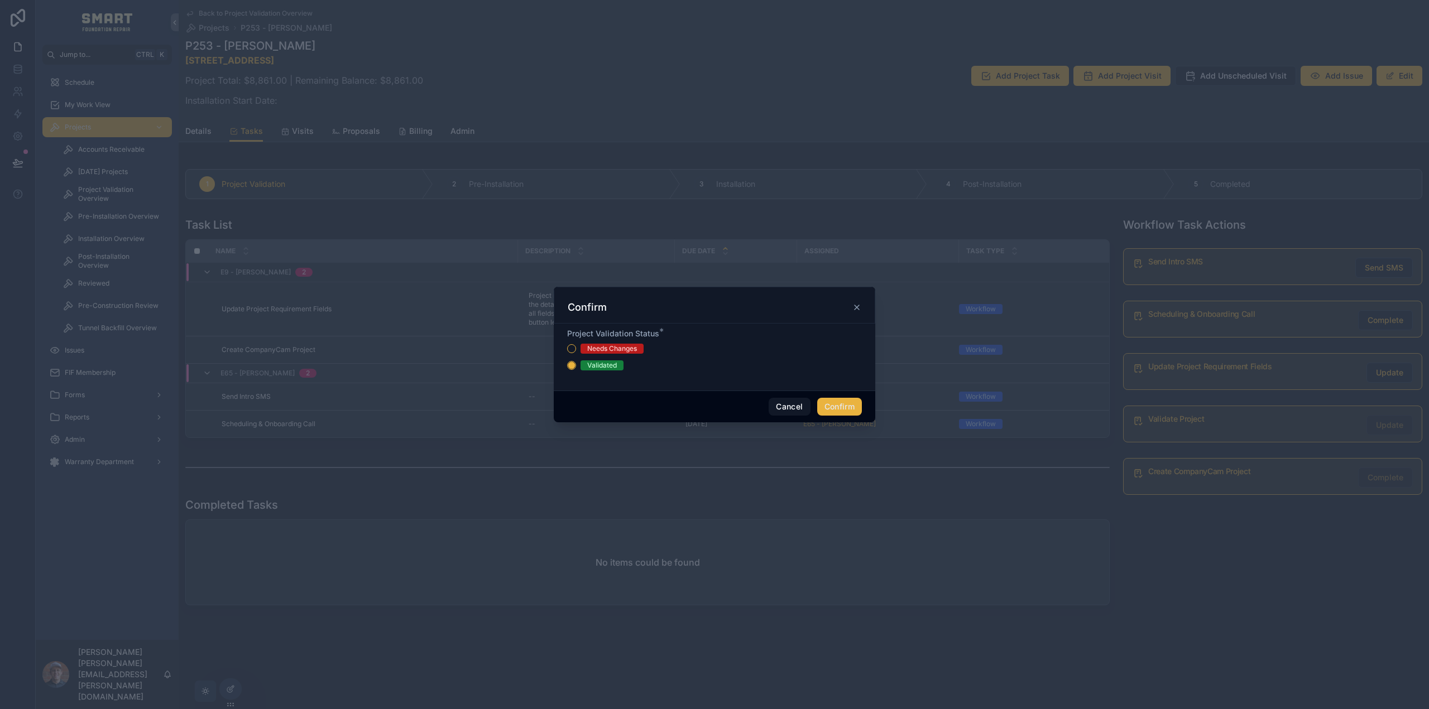
click at [848, 406] on button "Confirm" at bounding box center [839, 407] width 45 height 18
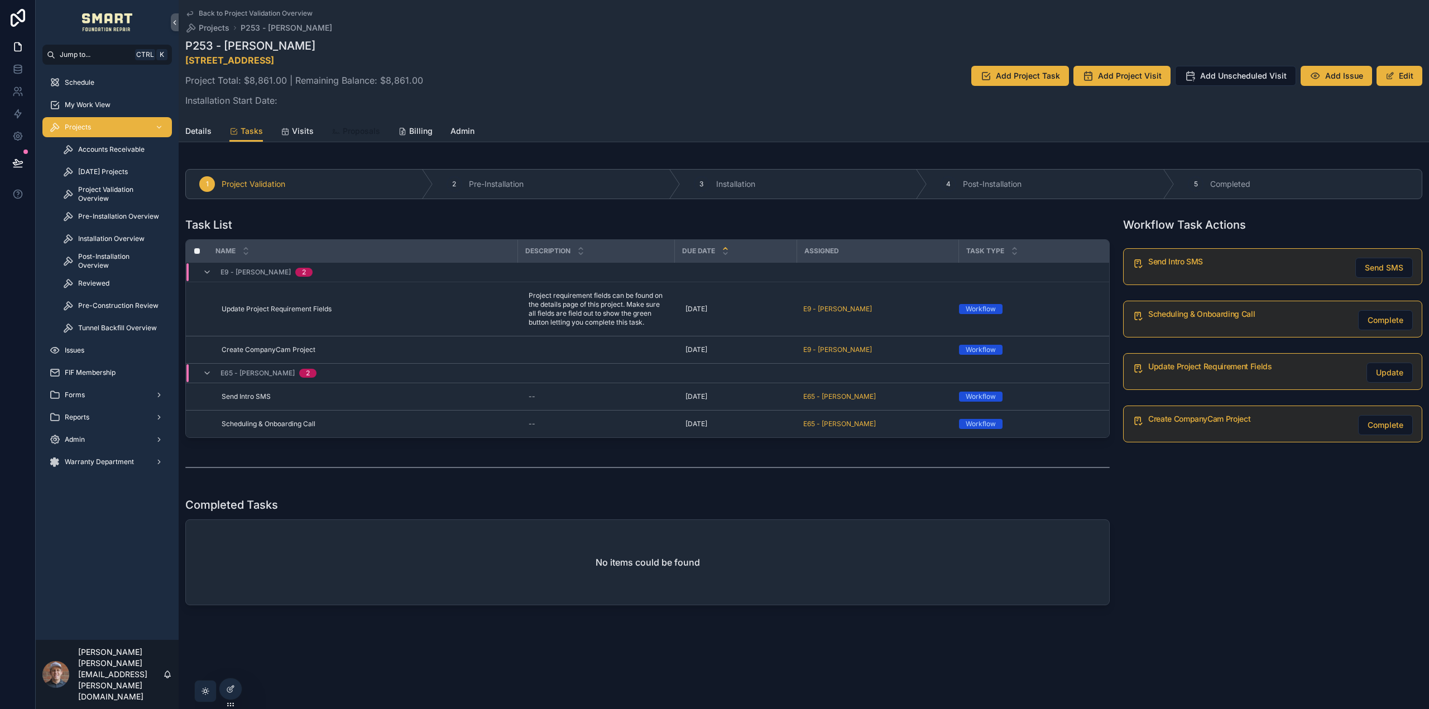
click at [344, 134] on span "Proposals" at bounding box center [361, 131] width 37 height 11
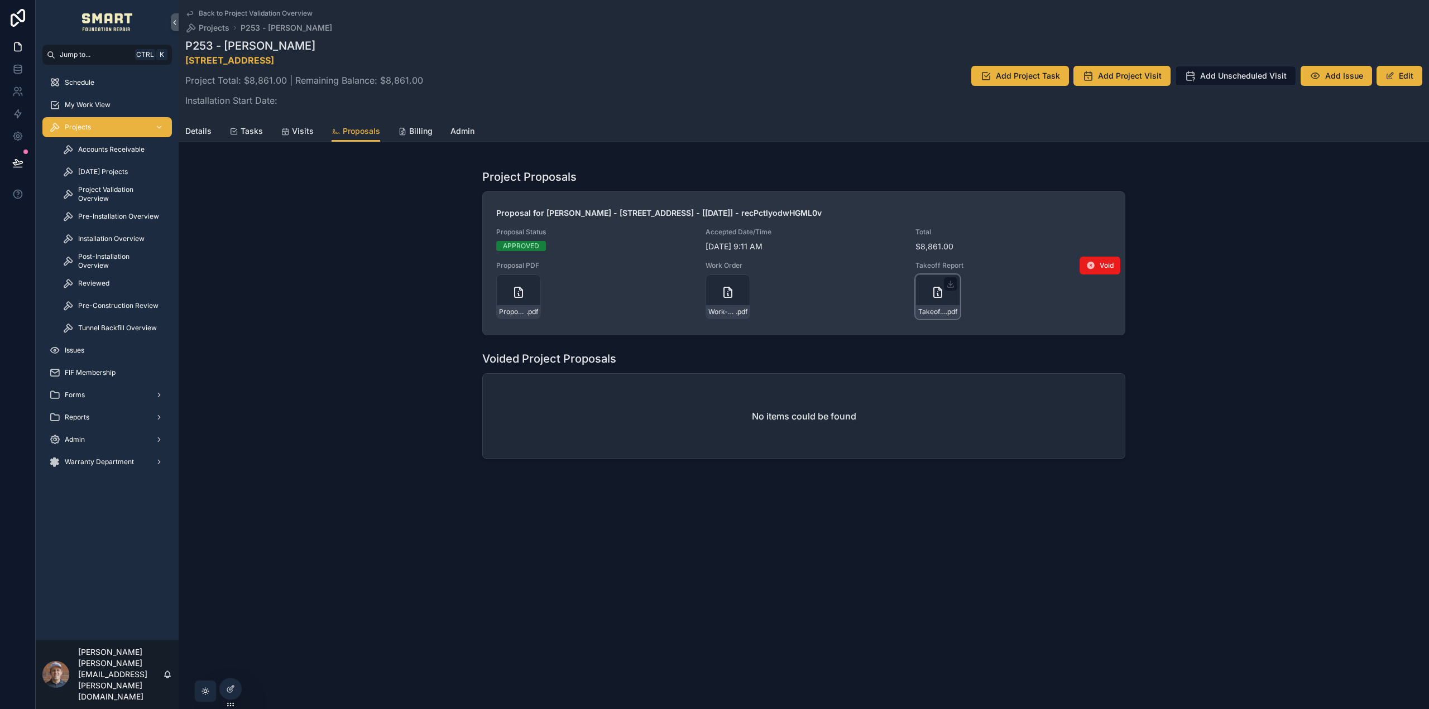
click at [930, 294] on div "Takeoff-Report---Stockwell-hybrid-steel-customer-revised .pdf" at bounding box center [937, 297] width 45 height 45
